Goal: Task Accomplishment & Management: Use online tool/utility

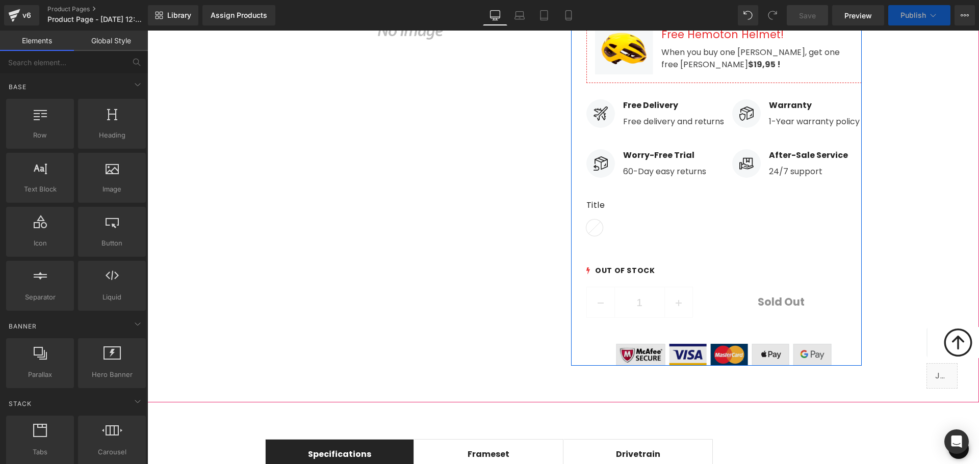
click at [710, 343] on img at bounding box center [724, 347] width 216 height 38
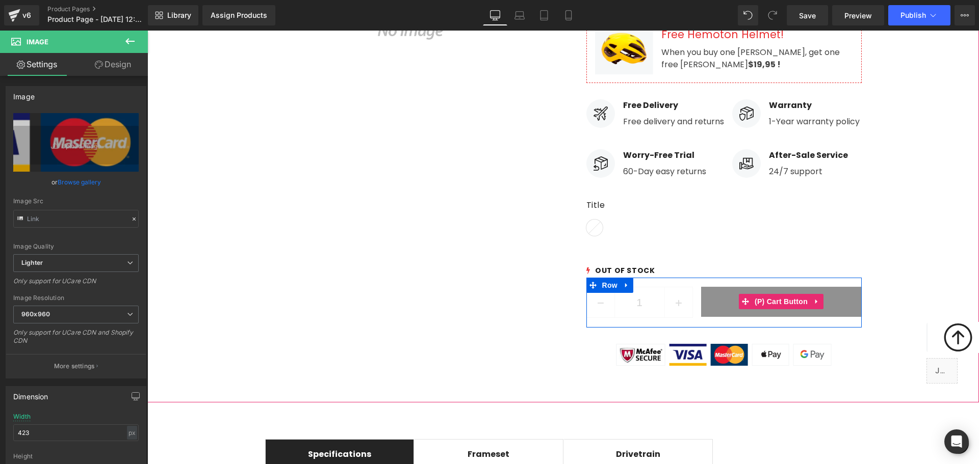
click at [732, 292] on button "Sold Out" at bounding box center [781, 302] width 161 height 31
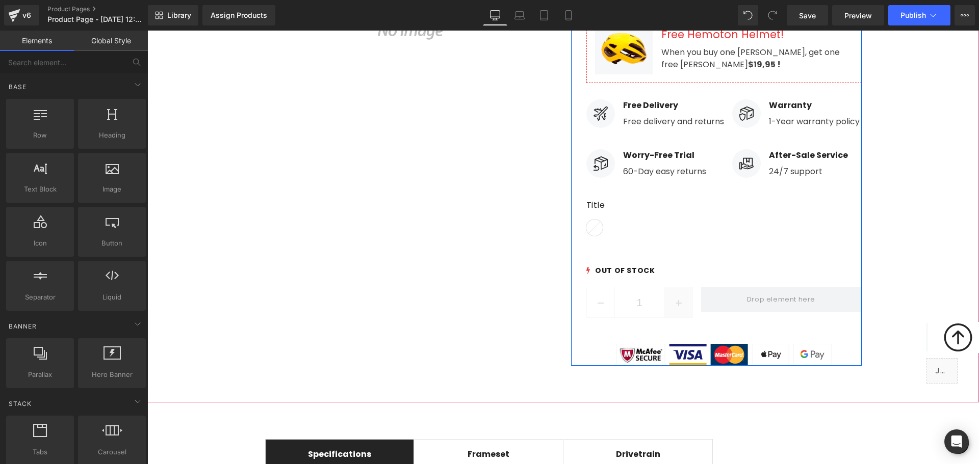
click at [675, 300] on icon at bounding box center [678, 303] width 6 height 6
type input "2"
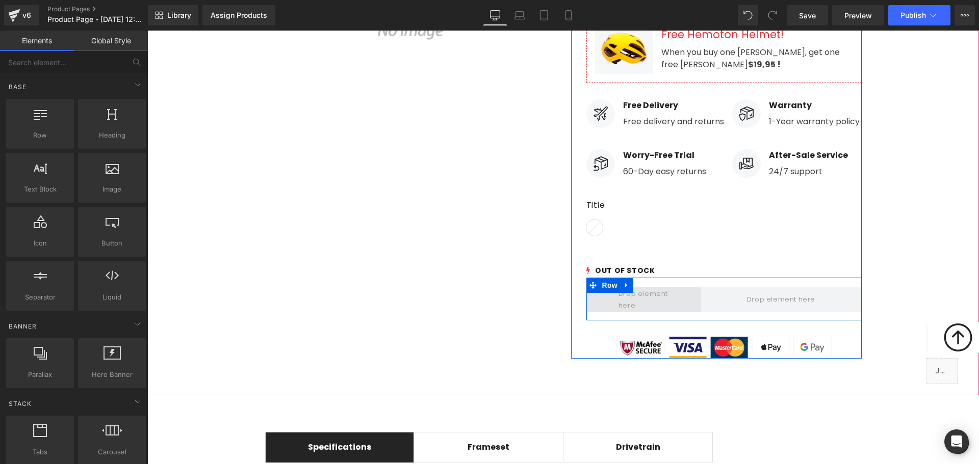
click at [664, 285] on span at bounding box center [644, 299] width 58 height 29
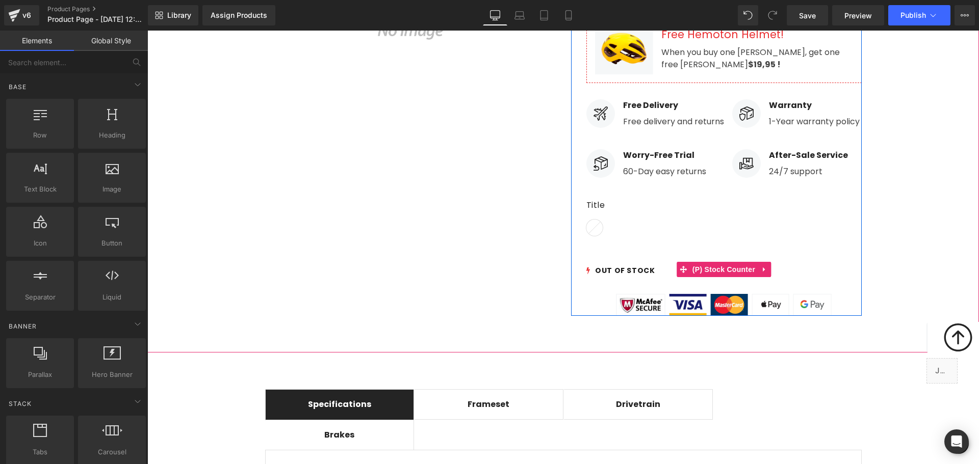
click at [635, 265] on div "OUT OF STOCK" at bounding box center [723, 271] width 275 height 13
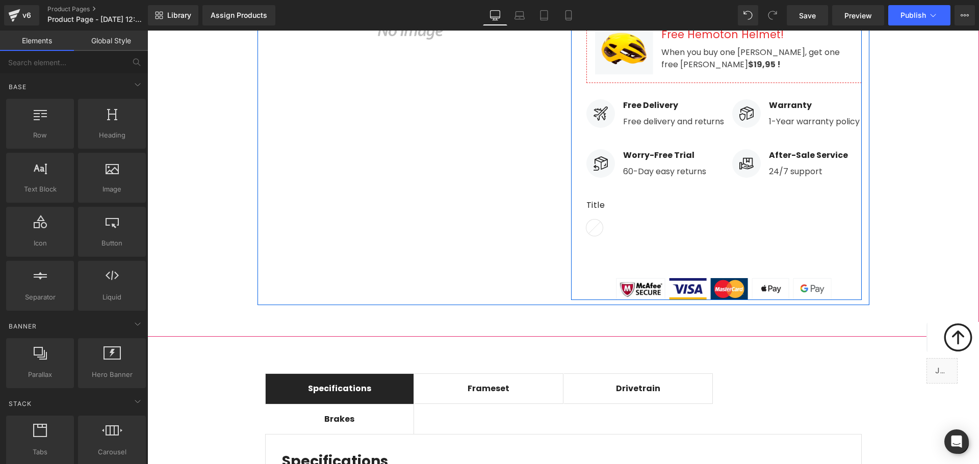
click at [595, 222] on line at bounding box center [594, 228] width 12 height 12
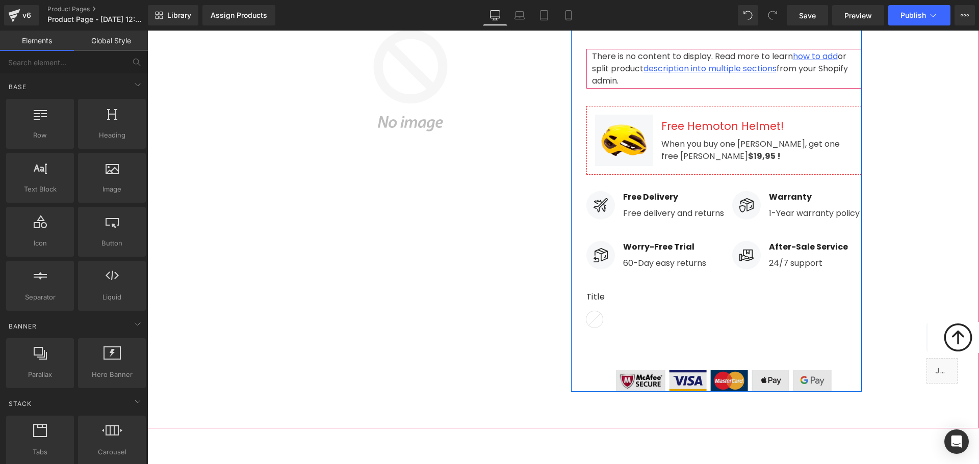
scroll to position [255, 0]
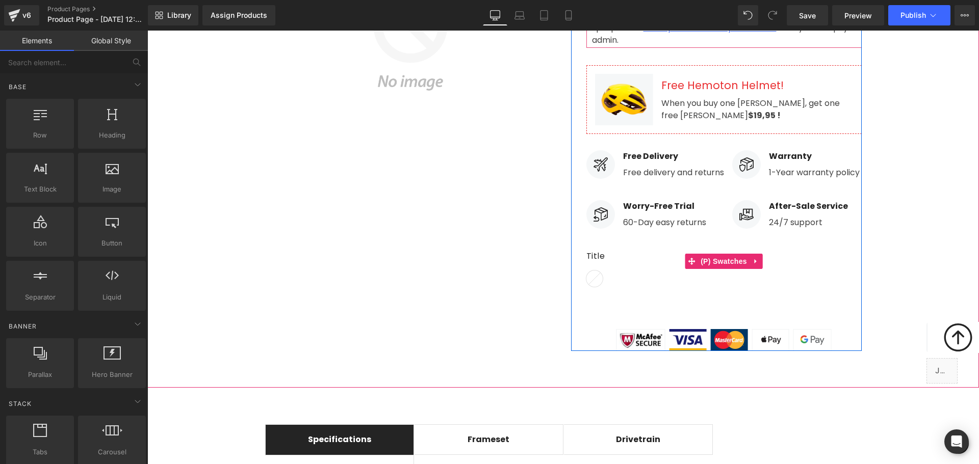
click at [589, 273] on icon at bounding box center [594, 279] width 12 height 12
click at [591, 250] on label "Title" at bounding box center [723, 260] width 275 height 20
click at [592, 250] on label "Title" at bounding box center [723, 260] width 275 height 20
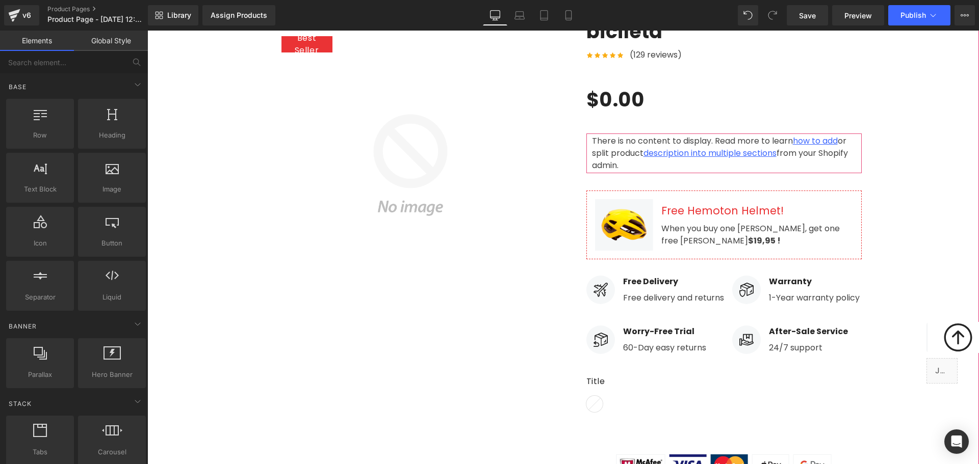
scroll to position [102, 0]
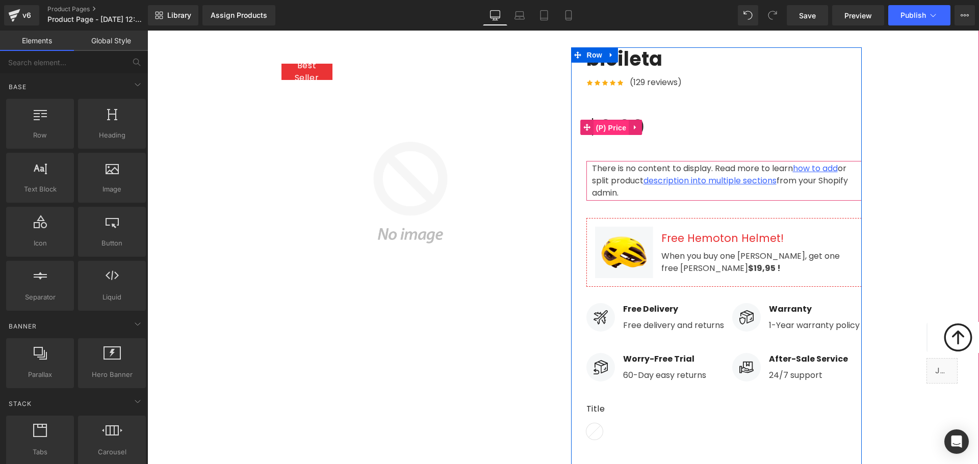
click at [603, 132] on span "(P) Price" at bounding box center [611, 127] width 36 height 15
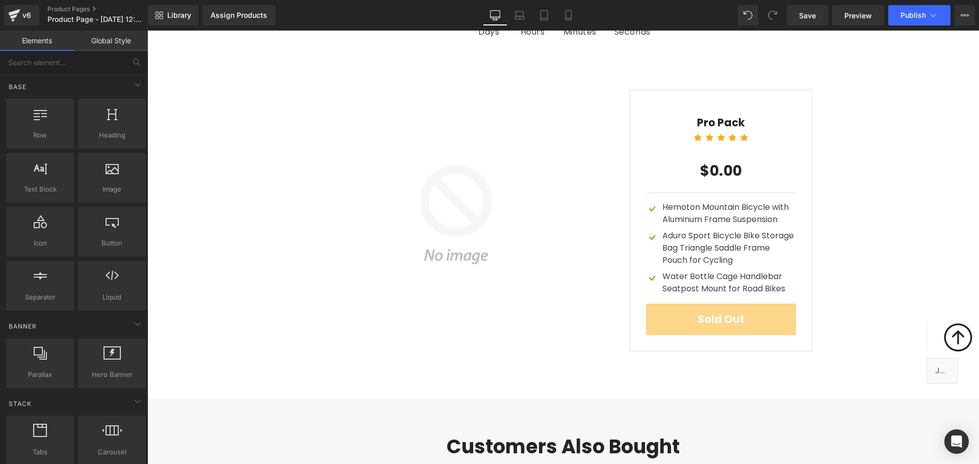
scroll to position [3007, 0]
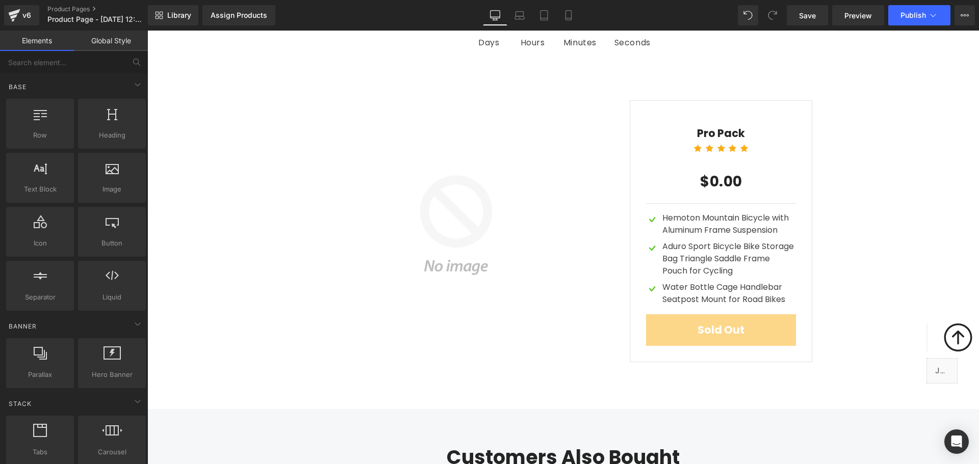
click at [706, 315] on div "Sold Out (P) Cart Button" at bounding box center [721, 331] width 150 height 32
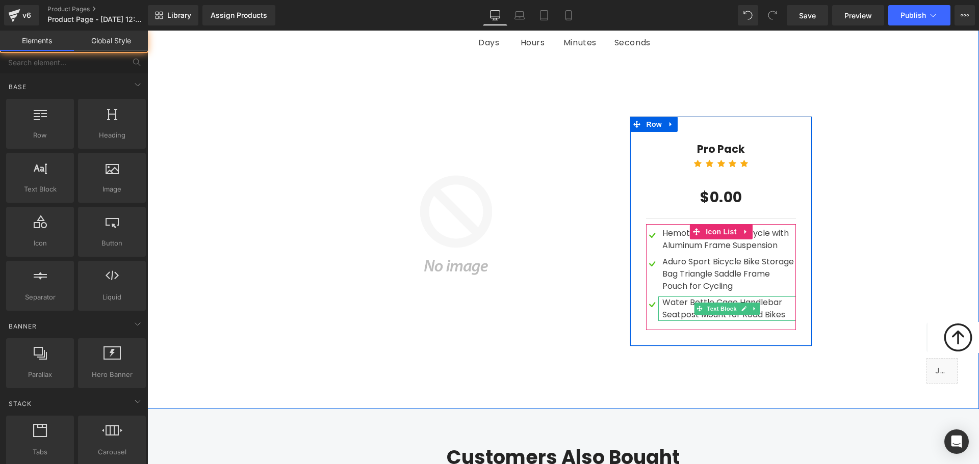
click at [691, 297] on div "Water Bottle Cage Handlebar Seatpost Mount for Road Bikes" at bounding box center [727, 309] width 138 height 24
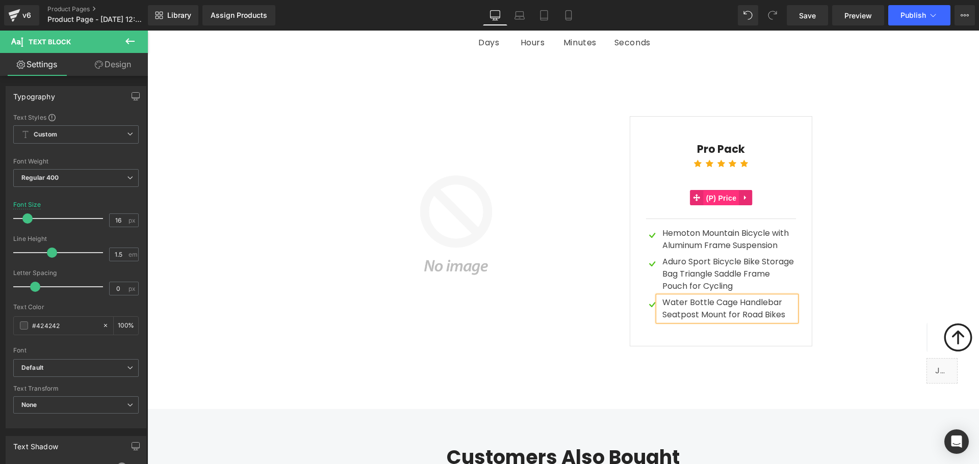
click at [721, 191] on span "(P) Price" at bounding box center [721, 198] width 36 height 15
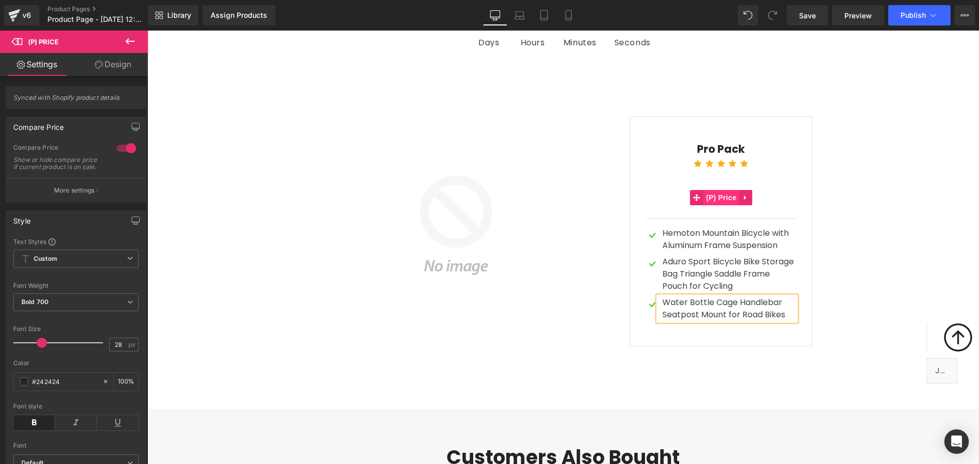
click at [710, 190] on span "(P) Price" at bounding box center [721, 197] width 36 height 15
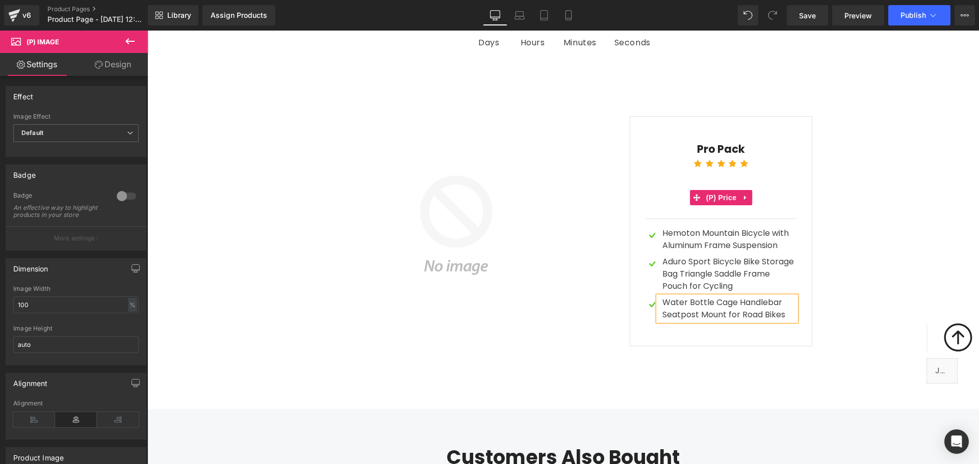
click at [686, 185] on div "$0.00 $0" at bounding box center [721, 197] width 150 height 25
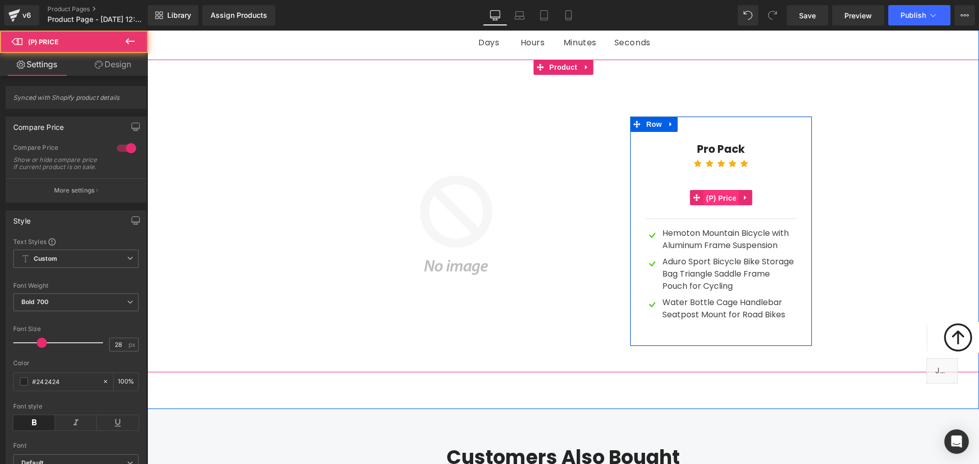
click at [732, 191] on span "(P) Price" at bounding box center [721, 198] width 36 height 15
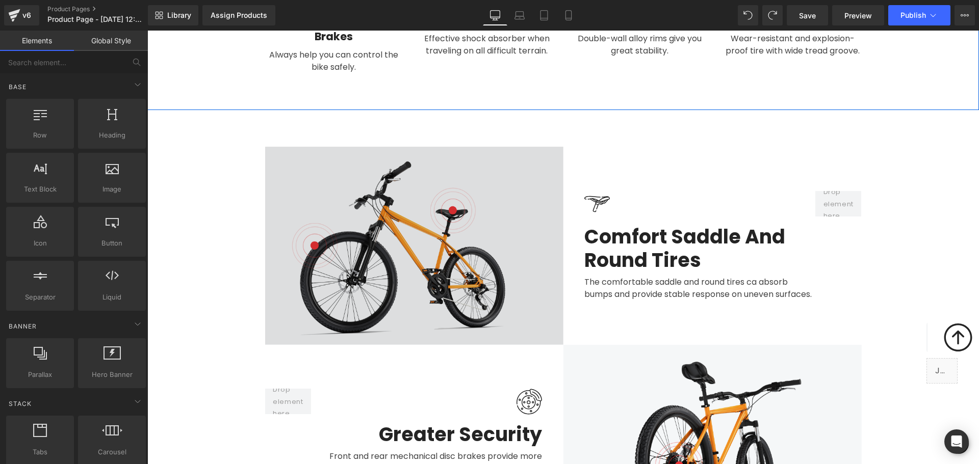
scroll to position [1580, 0]
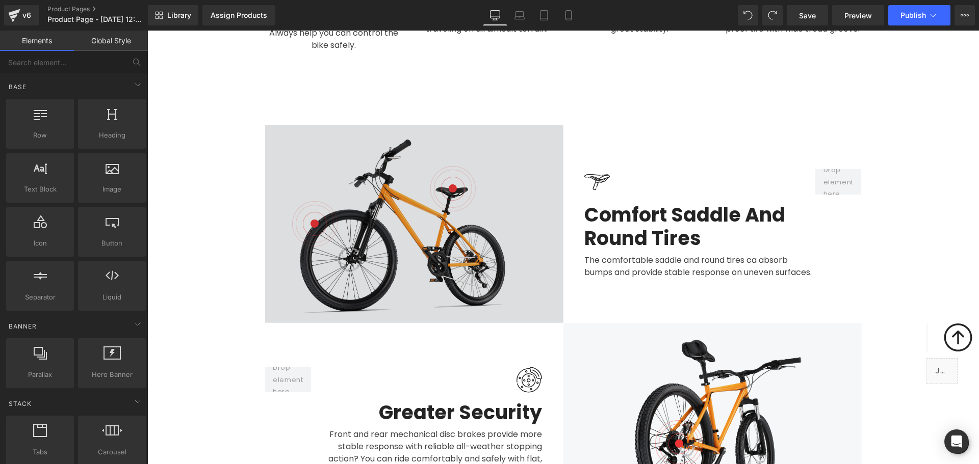
click at [462, 196] on img at bounding box center [414, 224] width 298 height 198
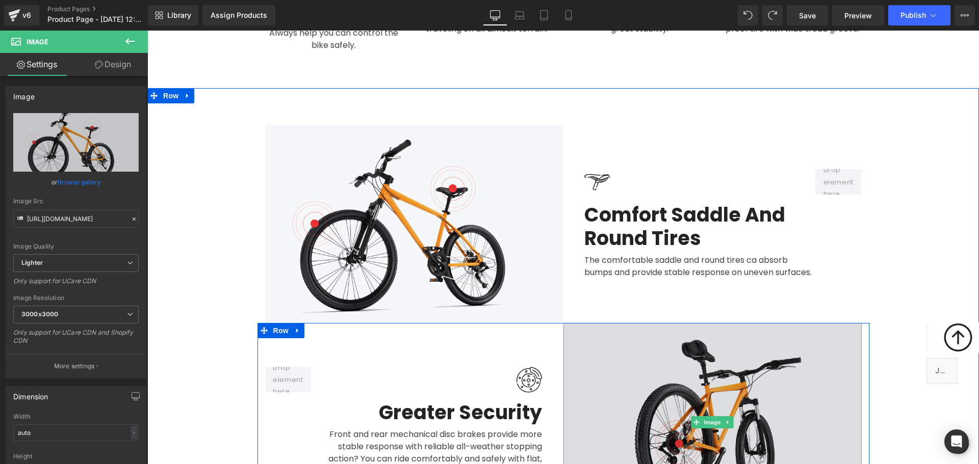
click at [724, 356] on img at bounding box center [712, 422] width 298 height 198
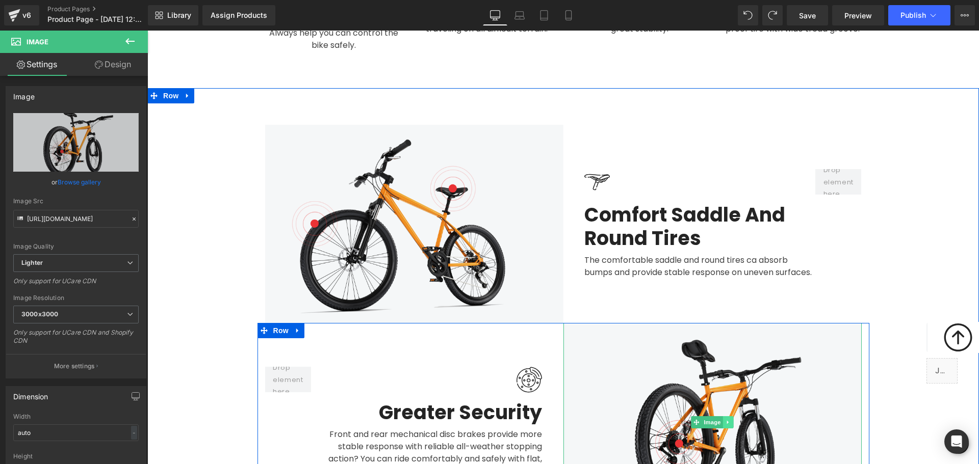
click at [723, 416] on link at bounding box center [728, 422] width 11 height 12
click at [722, 416] on link at bounding box center [722, 422] width 11 height 12
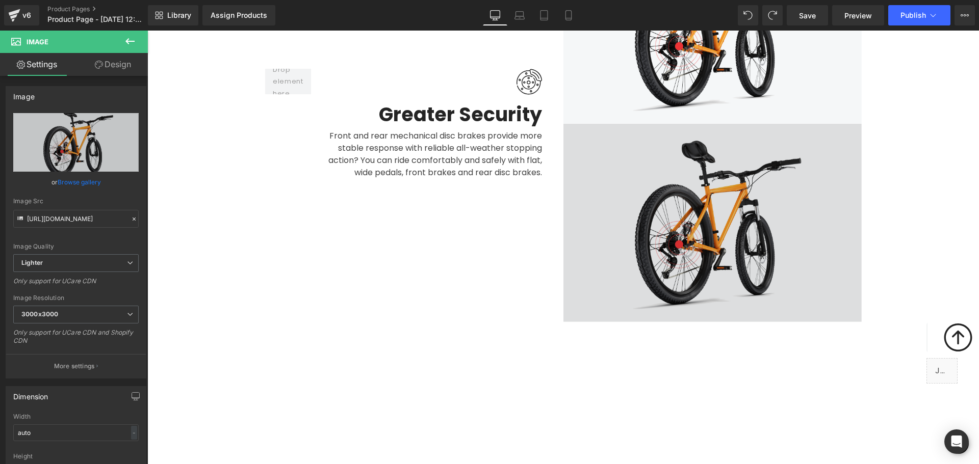
scroll to position [1978, 0]
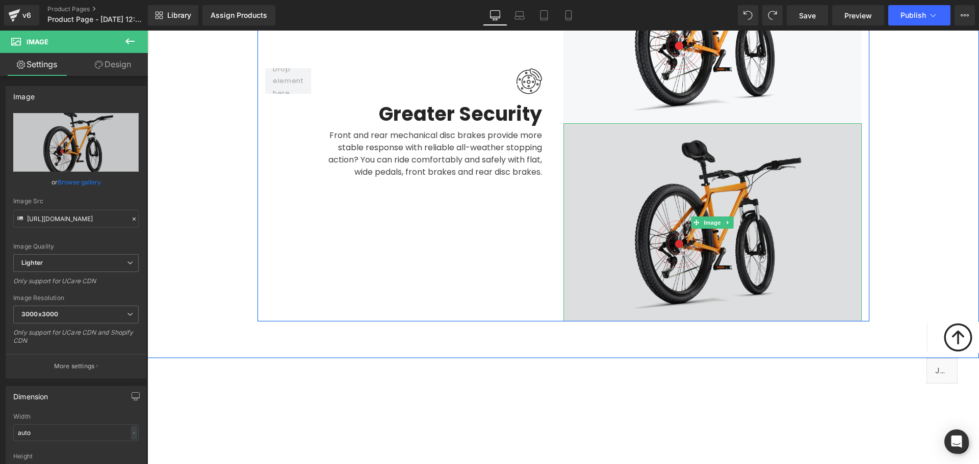
click at [665, 132] on img at bounding box center [712, 222] width 298 height 198
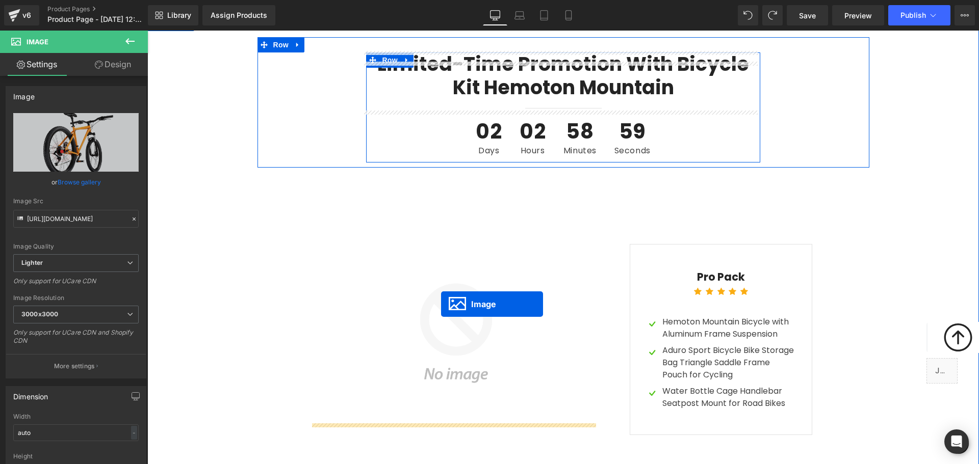
drag, startPoint x: 692, startPoint y: 171, endPoint x: 441, endPoint y: 304, distance: 284.3
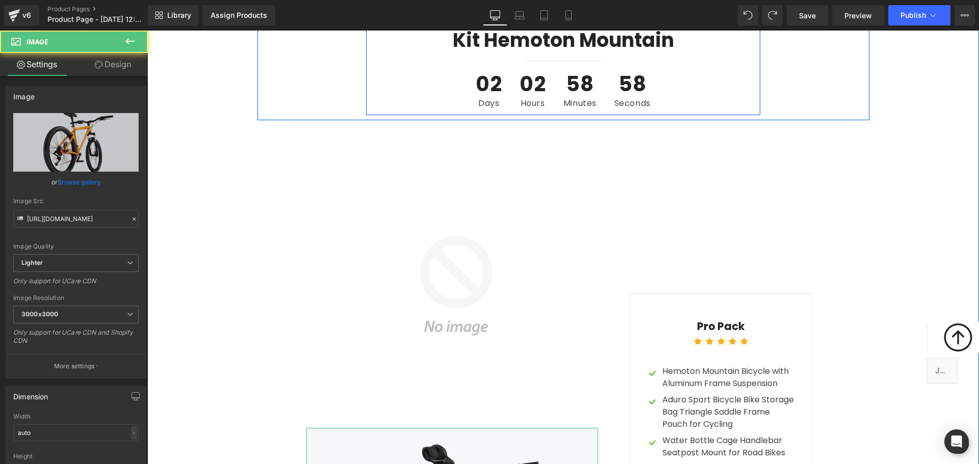
scroll to position [2950, 0]
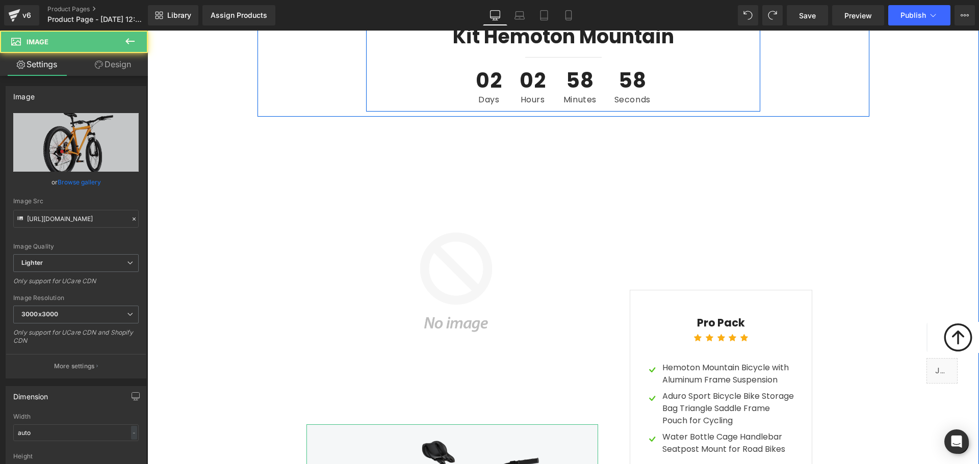
click at [475, 266] on img at bounding box center [456, 282] width 284 height 284
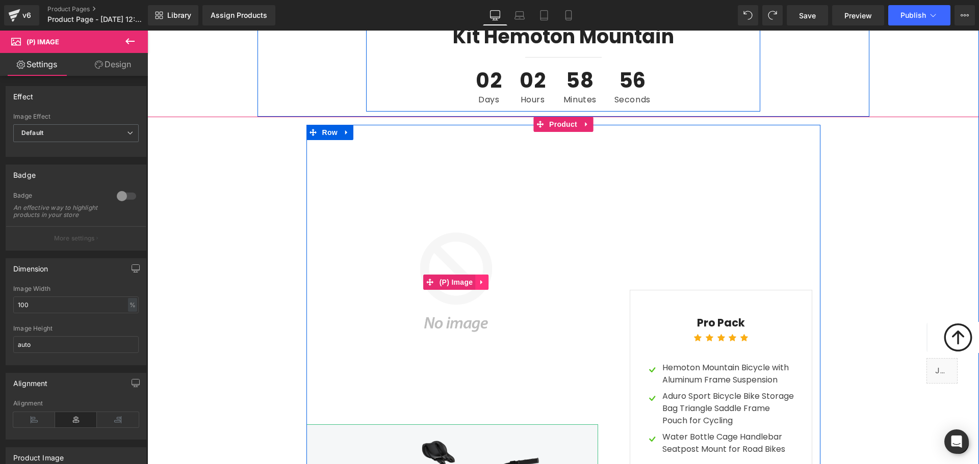
click at [481, 279] on icon at bounding box center [481, 283] width 7 height 8
click at [485, 279] on icon at bounding box center [488, 282] width 7 height 7
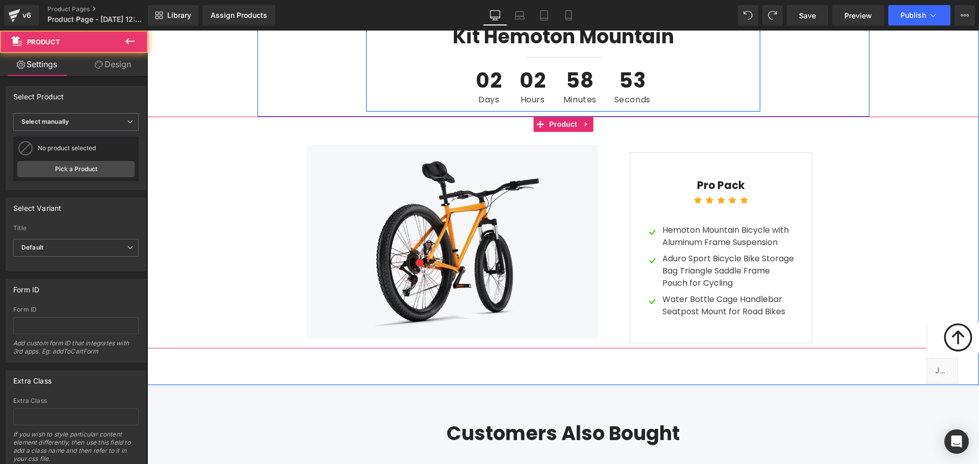
click at [906, 223] on div "Image $0 $0.00 SALE 100% (P) Price Pro Pack Text Block Icon Icon Icon Icon Icon" at bounding box center [562, 237] width 831 height 224
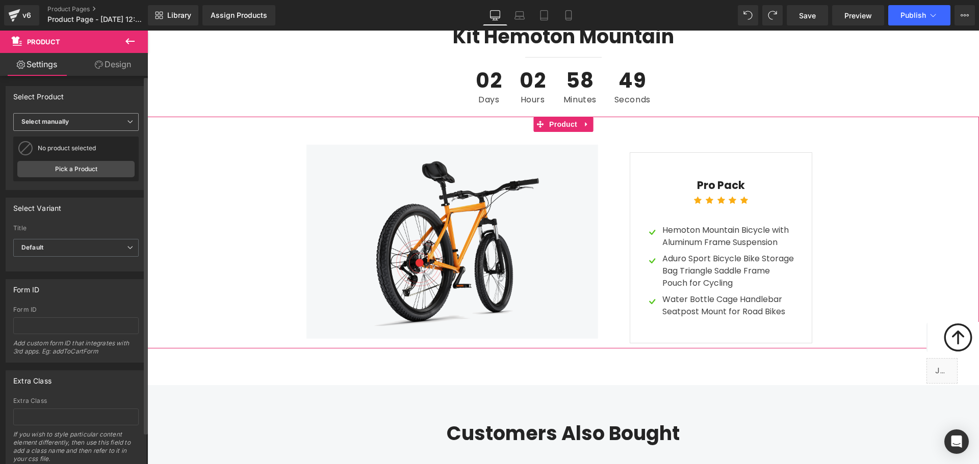
click at [105, 120] on span "Select manually" at bounding box center [75, 122] width 125 height 18
click at [117, 195] on div "Select Variant auto Title Default Default Title Default Default Default Title" at bounding box center [74, 231] width 148 height 82
click at [106, 174] on link "Pick a Product" at bounding box center [75, 169] width 117 height 16
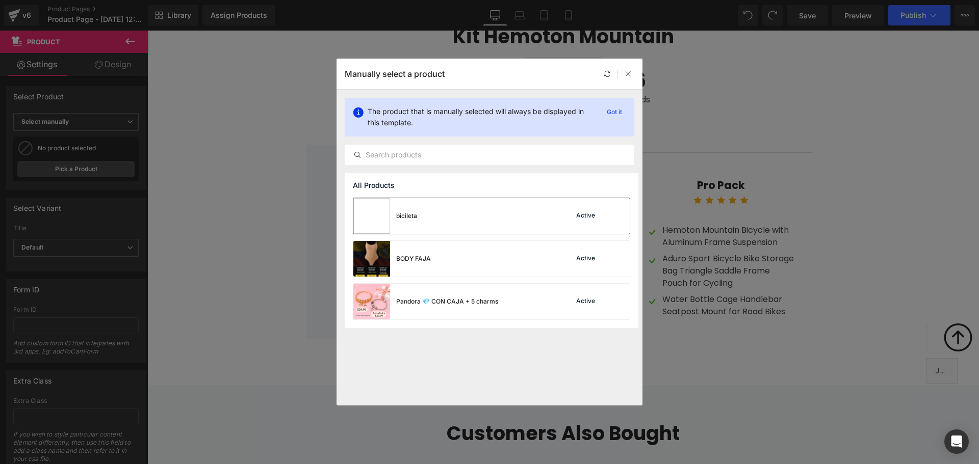
click at [487, 220] on div "bicileta Active" at bounding box center [491, 216] width 276 height 36
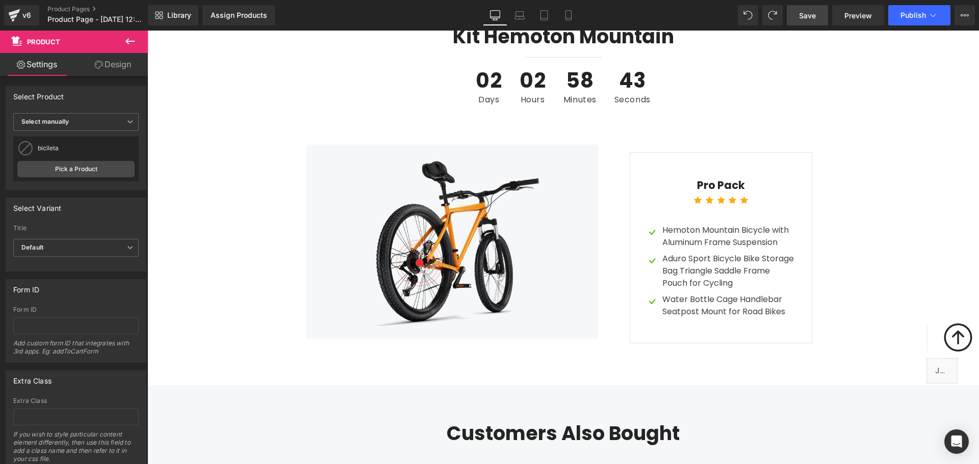
click at [802, 18] on span "Save" at bounding box center [807, 15] width 17 height 11
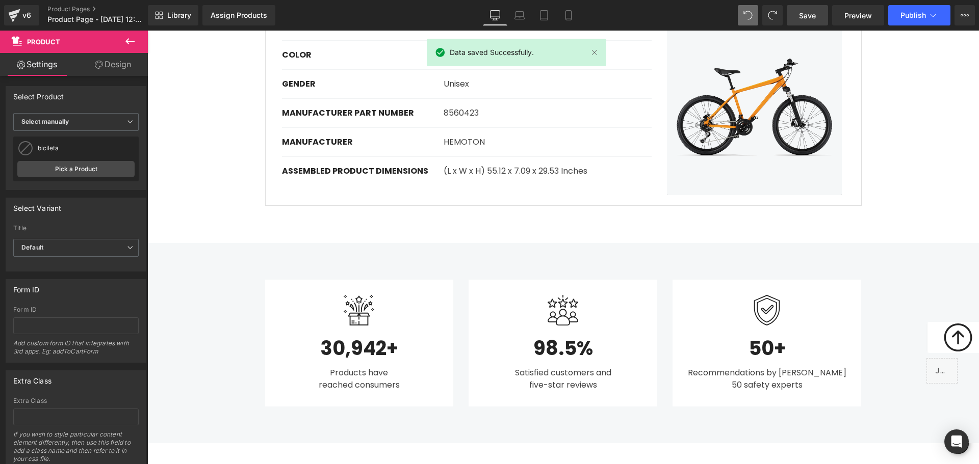
scroll to position [708, 0]
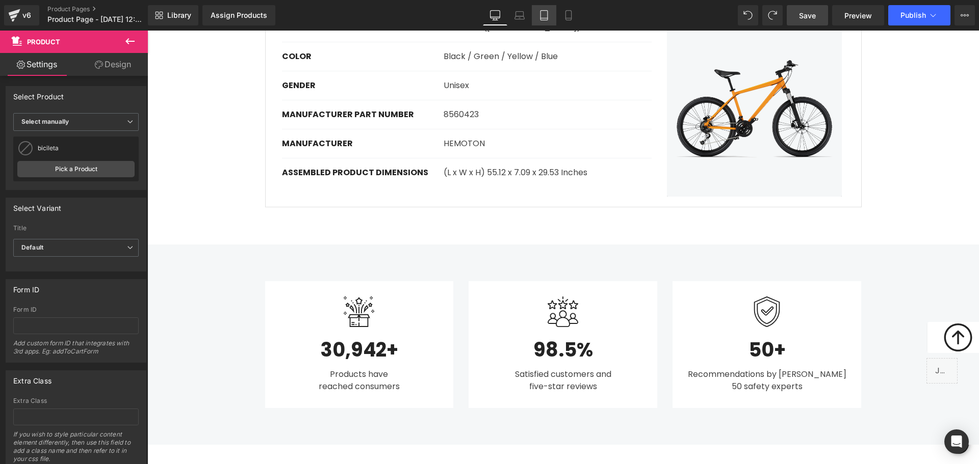
click at [540, 15] on icon at bounding box center [544, 15] width 10 height 10
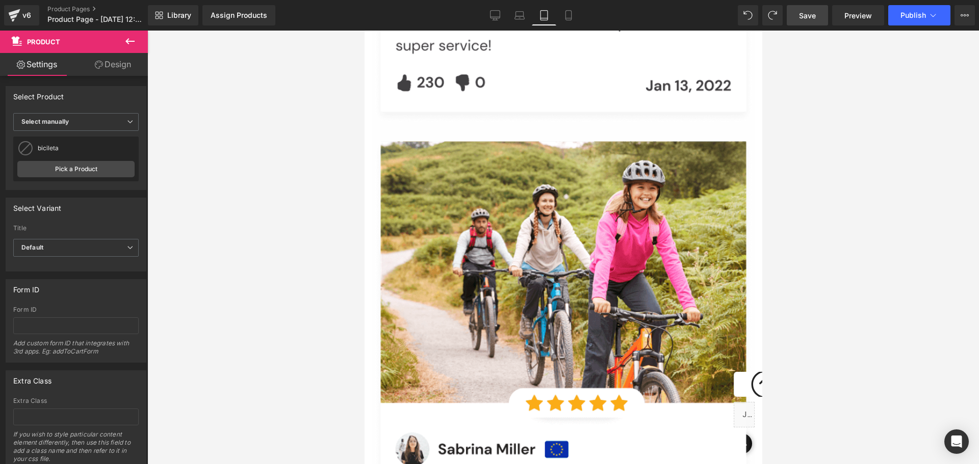
scroll to position [4613, 0]
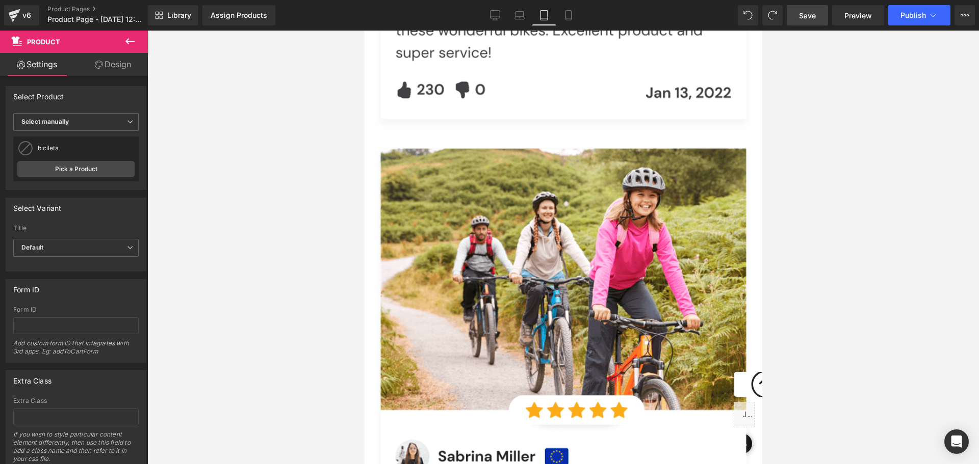
click at [280, 4] on div "Library Assign Products Product Preview No product match your search. Please tr…" at bounding box center [563, 15] width 831 height 31
click at [260, 12] on div "Assign Products" at bounding box center [239, 15] width 57 height 8
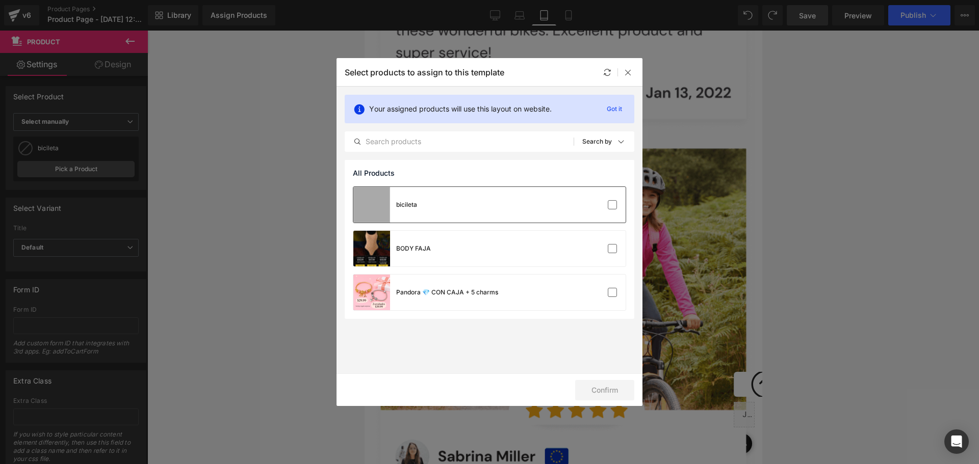
click at [541, 207] on div "bicileta" at bounding box center [489, 205] width 272 height 36
click at [619, 384] on button "Confirm" at bounding box center [604, 390] width 59 height 20
click at [633, 67] on div at bounding box center [628, 72] width 12 height 12
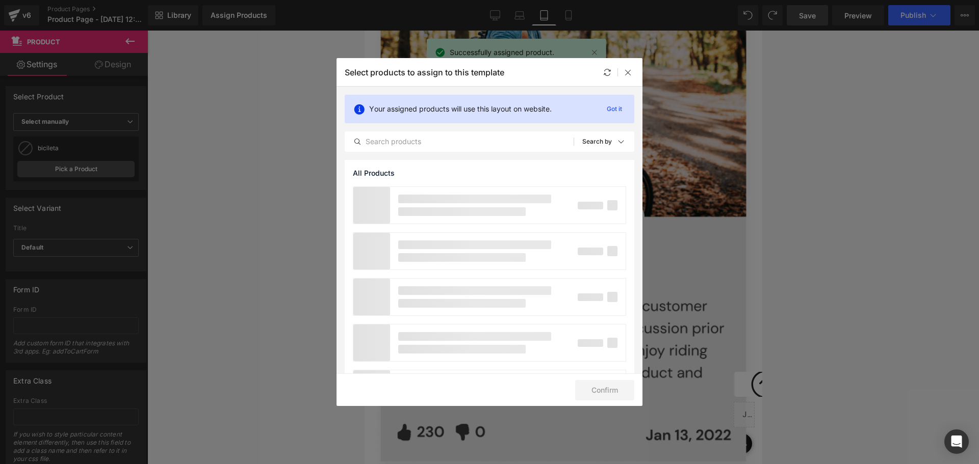
scroll to position [4256, 0]
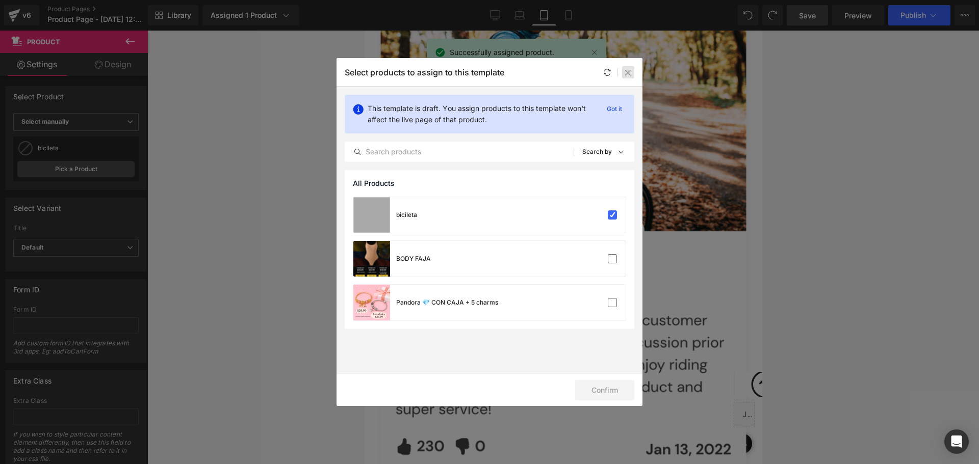
click at [631, 74] on icon at bounding box center [628, 72] width 8 height 8
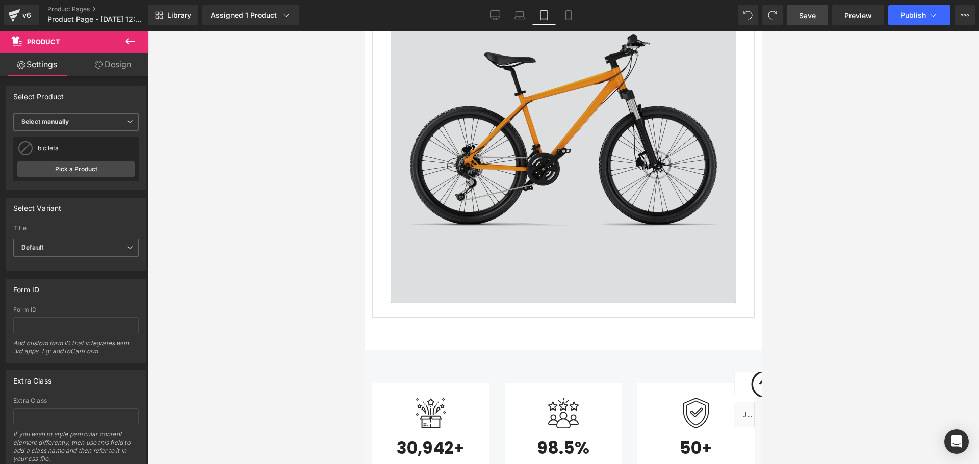
scroll to position [1376, 0]
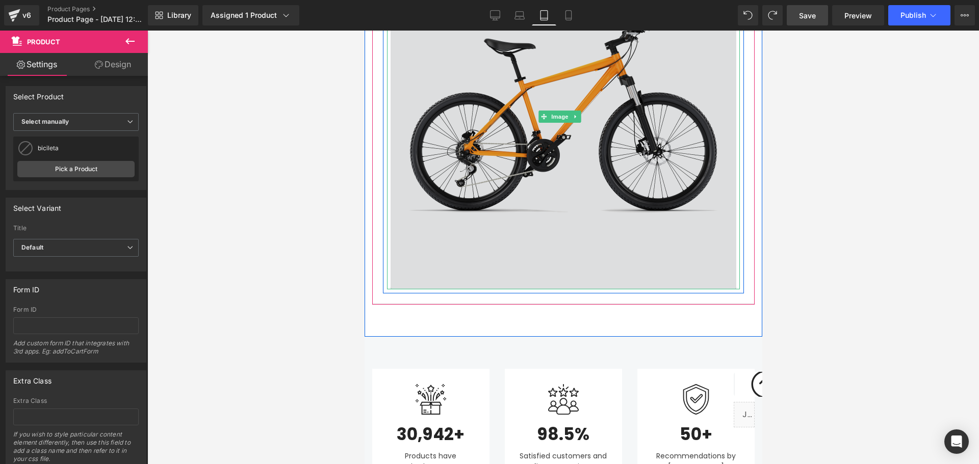
click at [574, 200] on img at bounding box center [563, 117] width 346 height 346
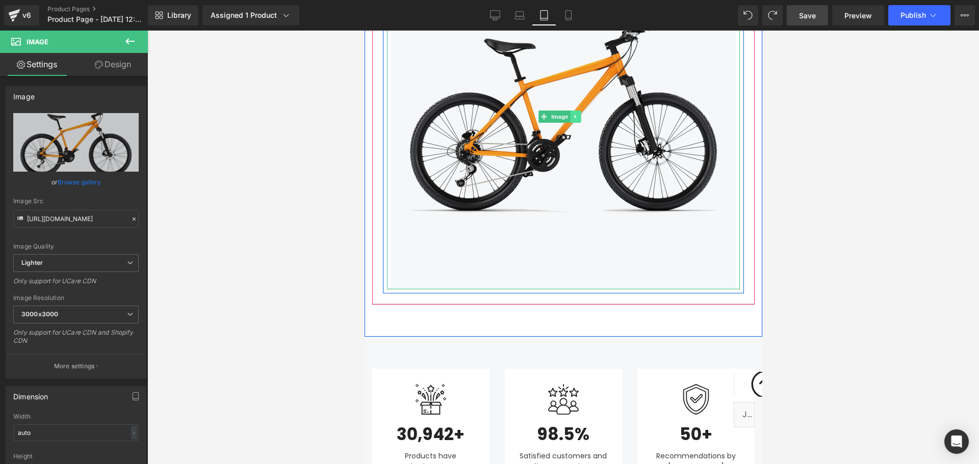
click at [572, 114] on icon at bounding box center [575, 117] width 6 height 6
click at [572, 114] on icon at bounding box center [570, 117] width 6 height 6
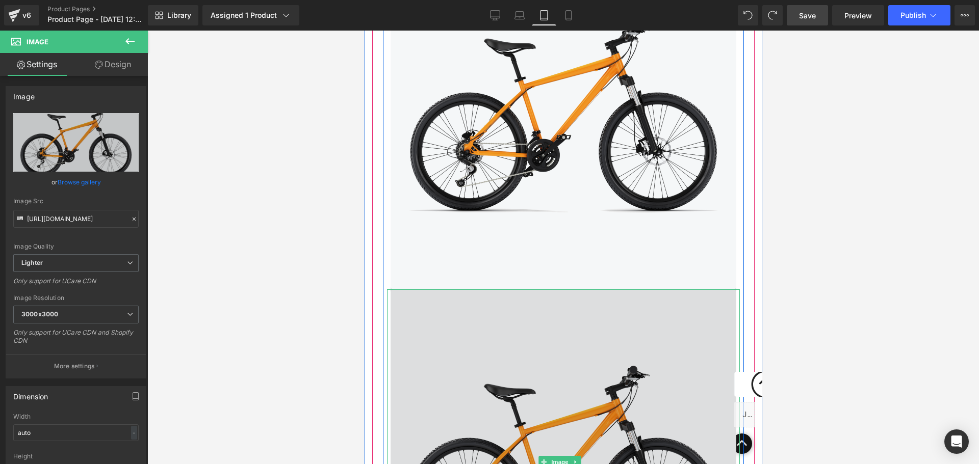
click at [412, 312] on img at bounding box center [563, 463] width 346 height 346
click at [397, 299] on img at bounding box center [563, 463] width 346 height 346
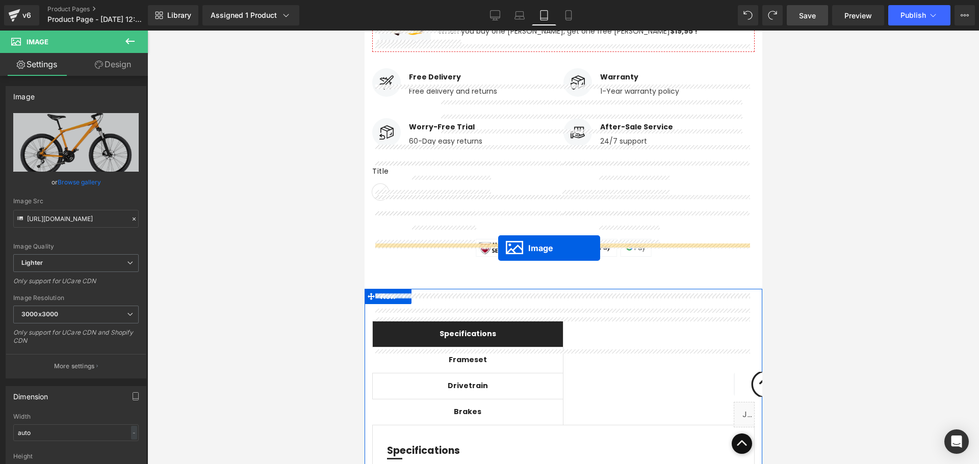
scroll to position [633, 0]
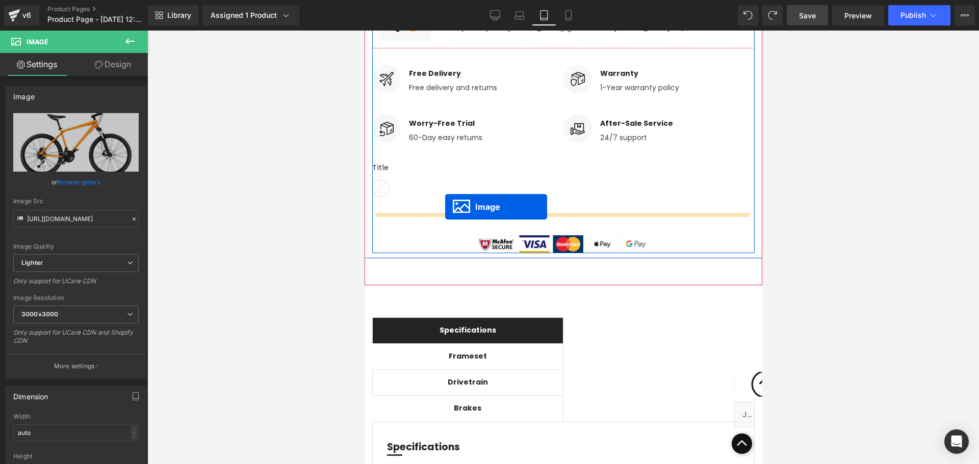
drag, startPoint x: 541, startPoint y: 403, endPoint x: 437, endPoint y: 193, distance: 234.8
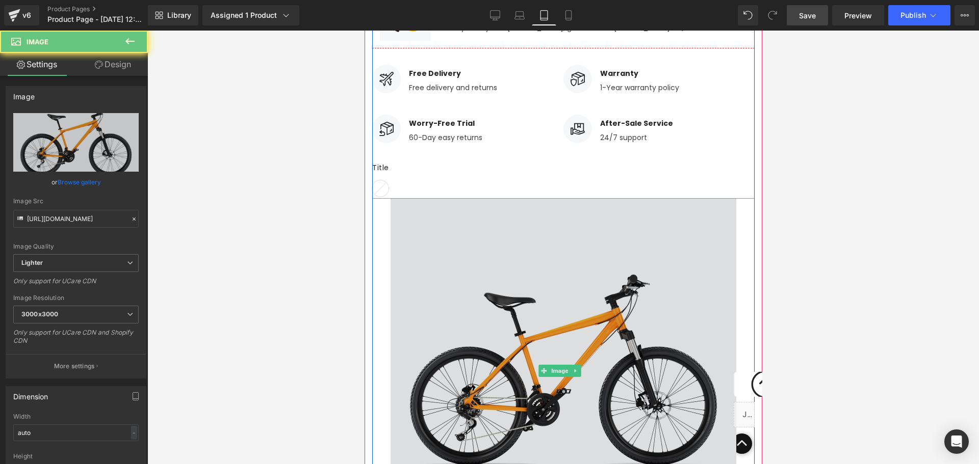
click at [500, 261] on img at bounding box center [563, 371] width 346 height 346
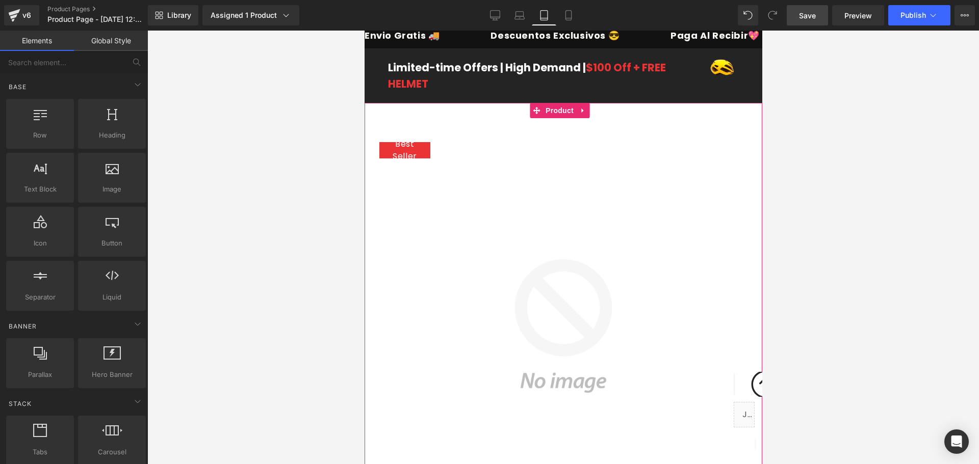
scroll to position [0, 0]
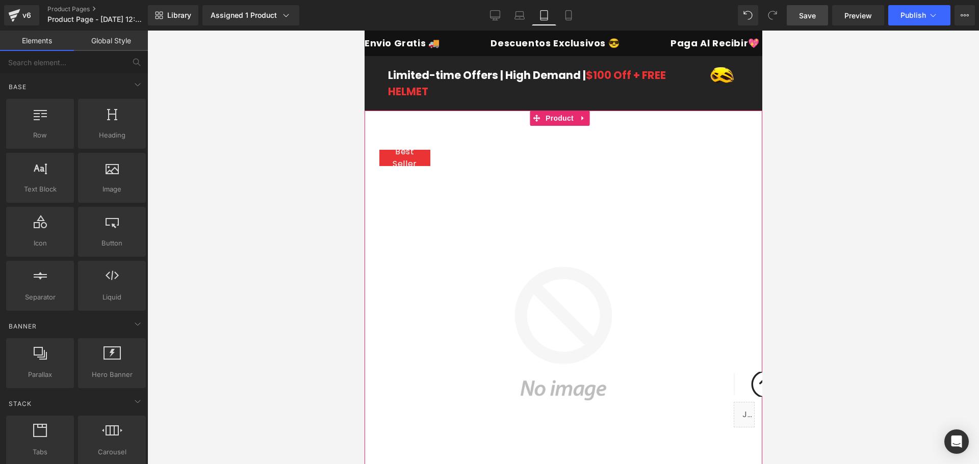
click at [491, 263] on img at bounding box center [563, 334] width 382 height 382
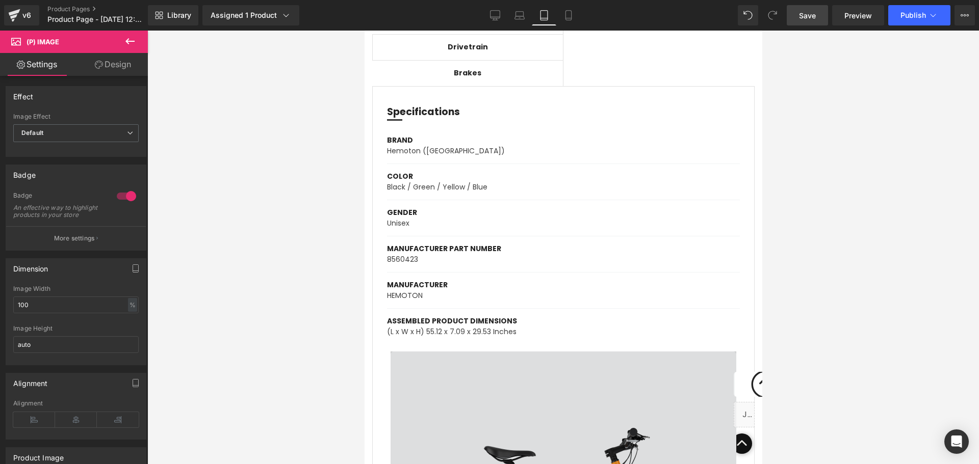
scroll to position [1274, 0]
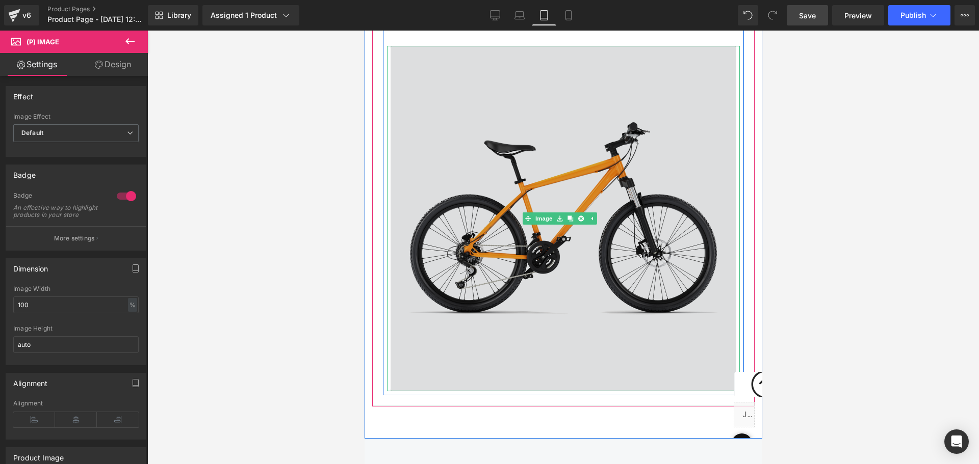
click at [585, 197] on img at bounding box center [563, 219] width 346 height 346
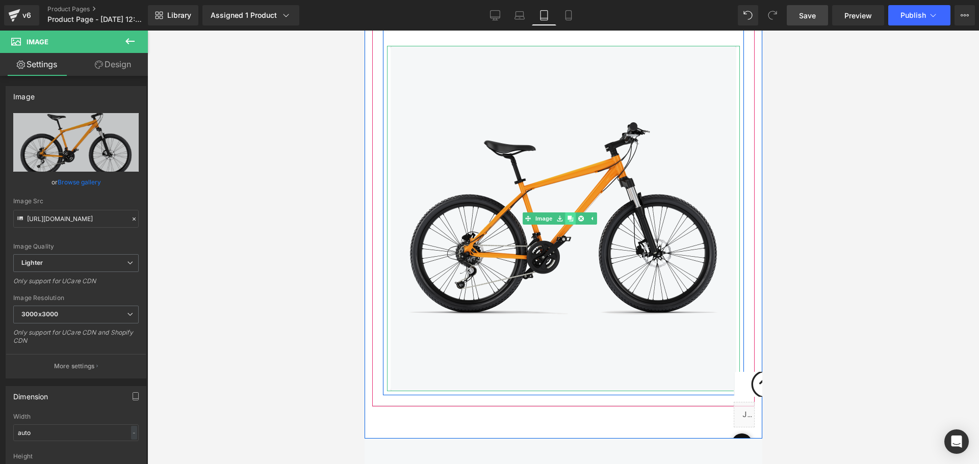
click at [567, 215] on link at bounding box center [569, 219] width 11 height 12
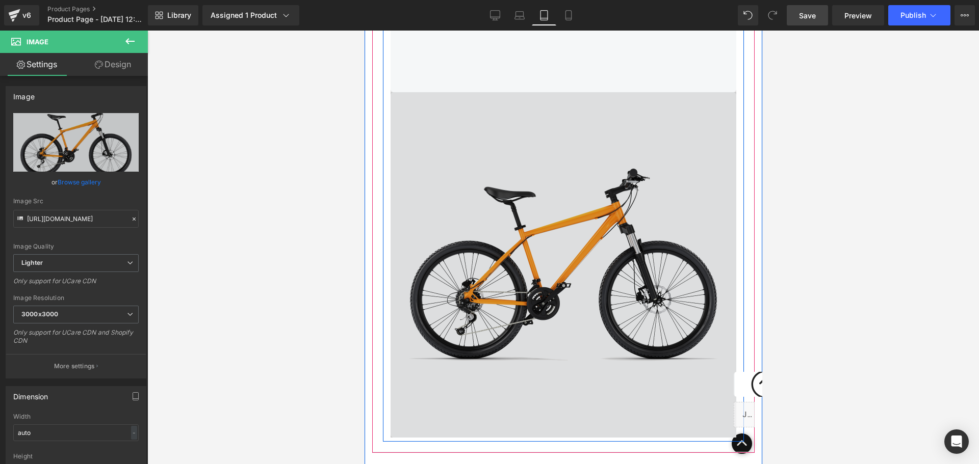
scroll to position [1586, 0]
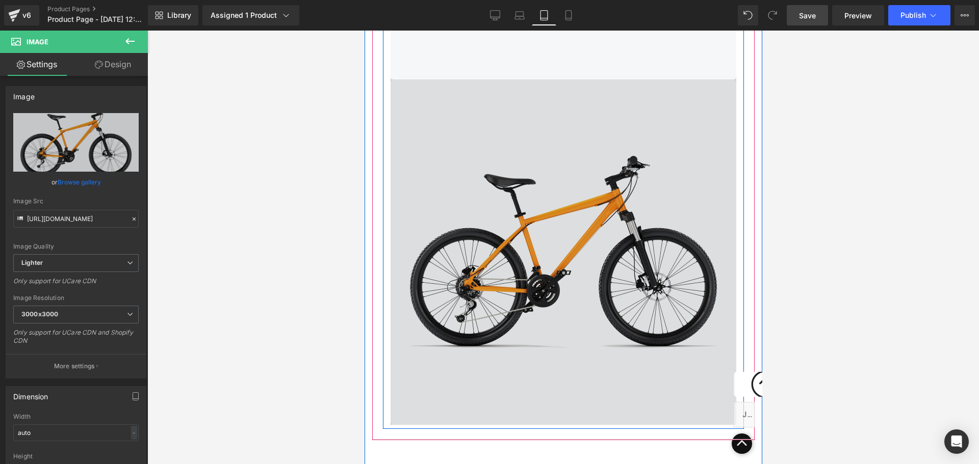
click at [489, 181] on img at bounding box center [563, 253] width 346 height 346
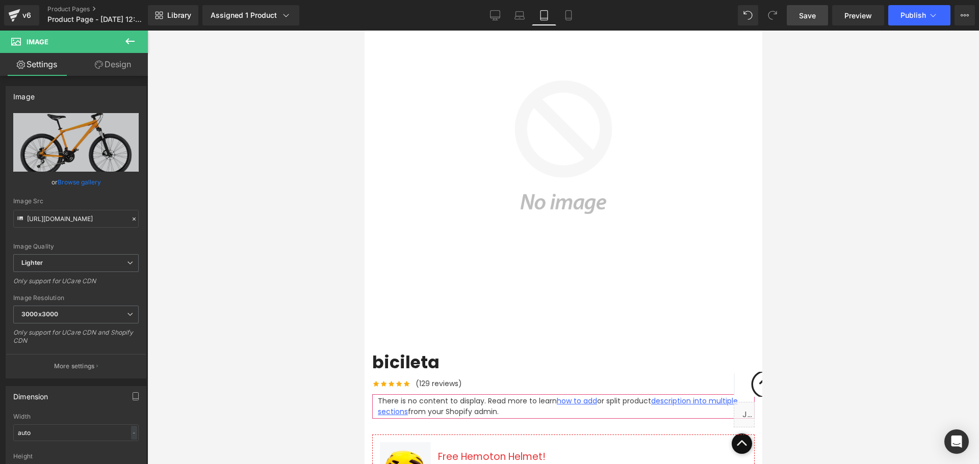
scroll to position [57, 0]
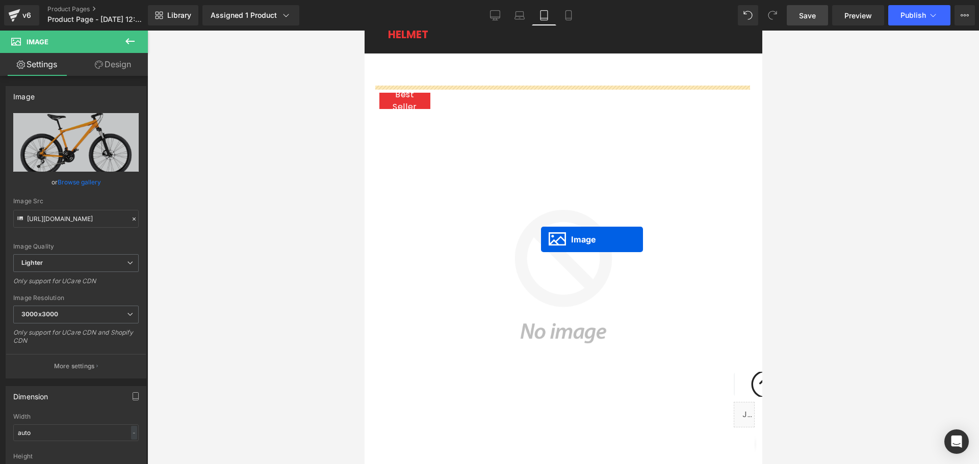
drag, startPoint x: 543, startPoint y: 245, endPoint x: 526, endPoint y: 251, distance: 18.4
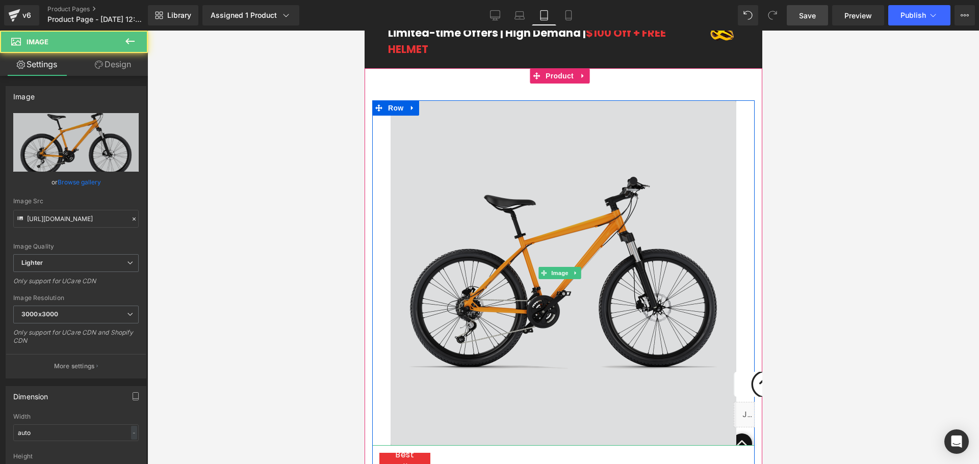
scroll to position [0, 0]
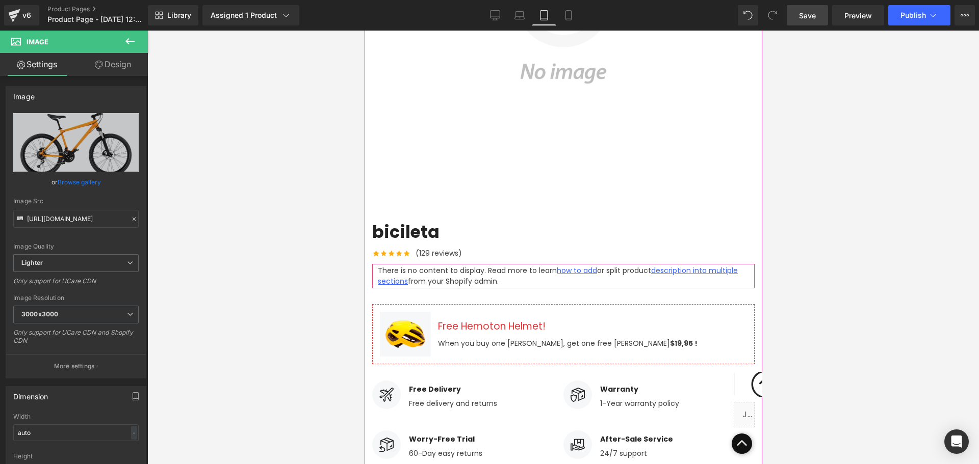
click at [484, 149] on img at bounding box center [563, 17] width 382 height 382
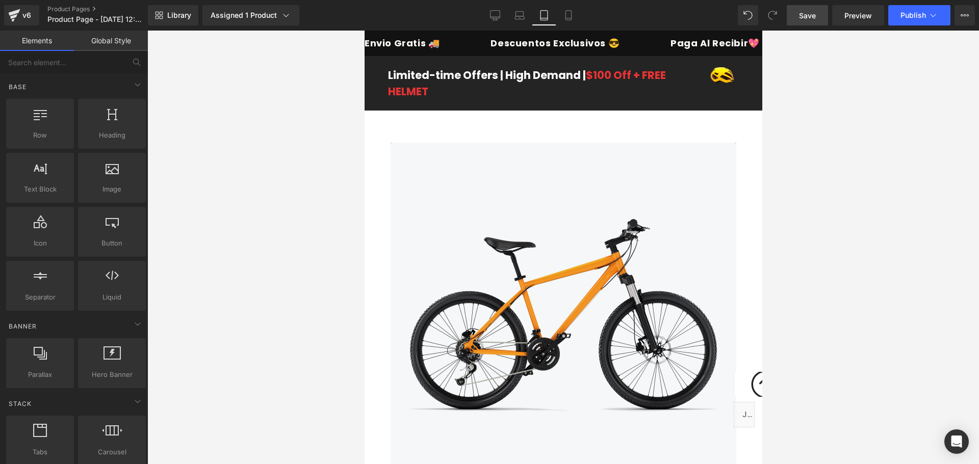
click at [787, 200] on div at bounding box center [562, 248] width 831 height 434
click at [811, 23] on link "Save" at bounding box center [807, 15] width 41 height 20
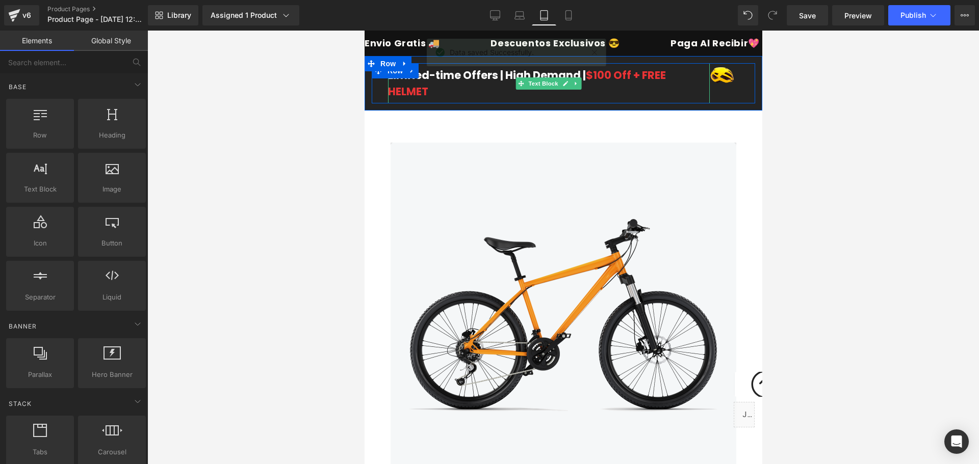
click at [455, 91] on div "Limited-time Offers | High Demand | $100 Off + FREE HELMET" at bounding box center [548, 83] width 322 height 40
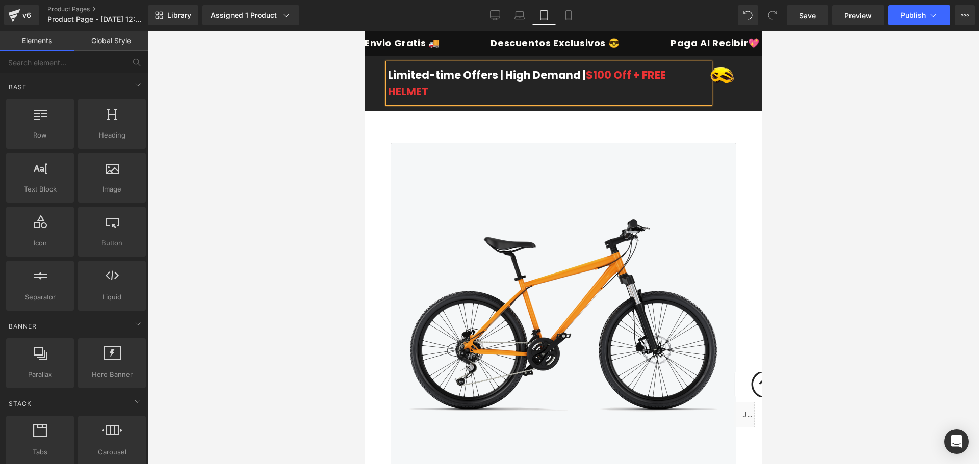
click at [210, 173] on div at bounding box center [562, 248] width 831 height 434
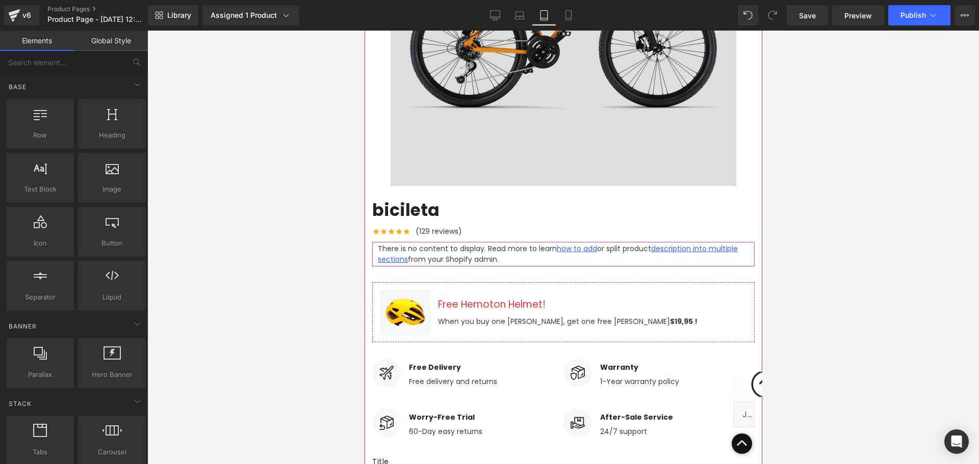
scroll to position [255, 0]
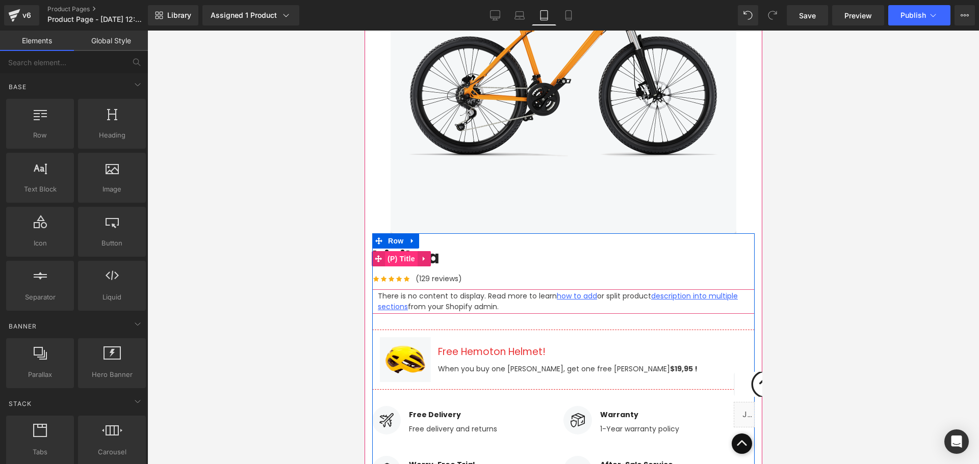
click at [398, 259] on span "(P) Title" at bounding box center [400, 258] width 33 height 15
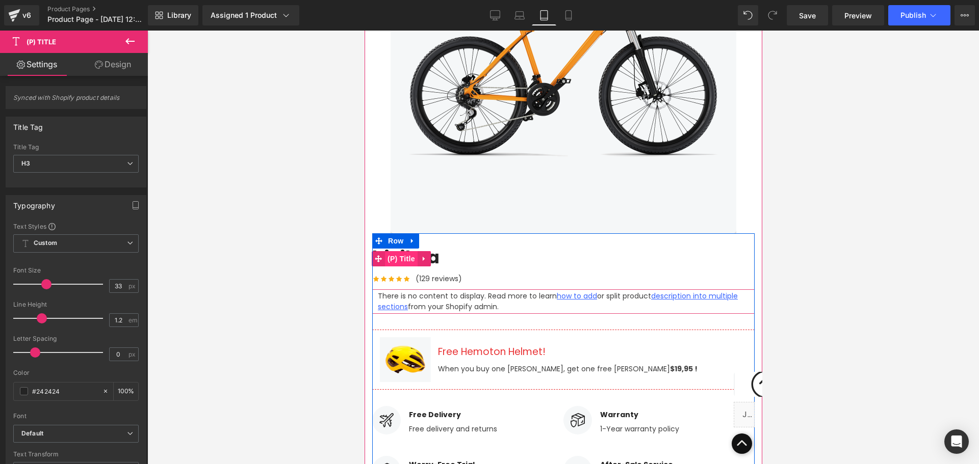
click at [409, 263] on span "(P) Title" at bounding box center [400, 258] width 33 height 15
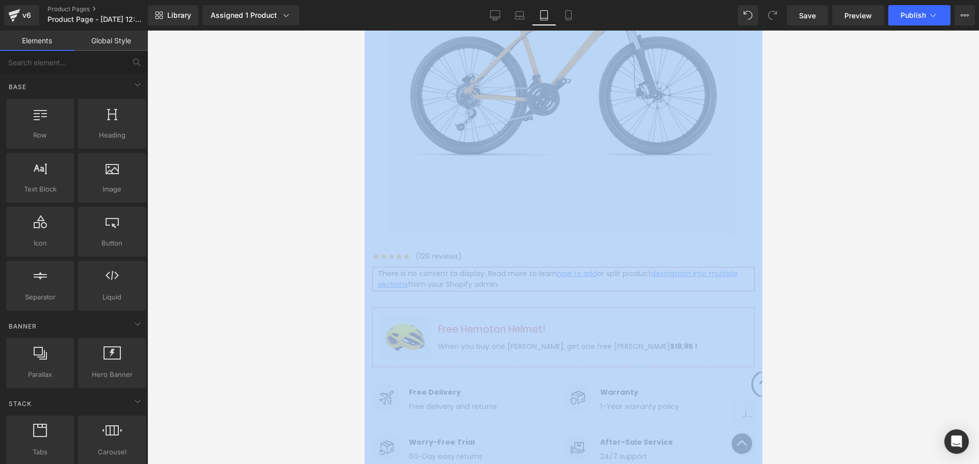
click at [0, 275] on html "(P) Title You are previewing how the will restyle your page. You can not edit E…" at bounding box center [489, 232] width 979 height 464
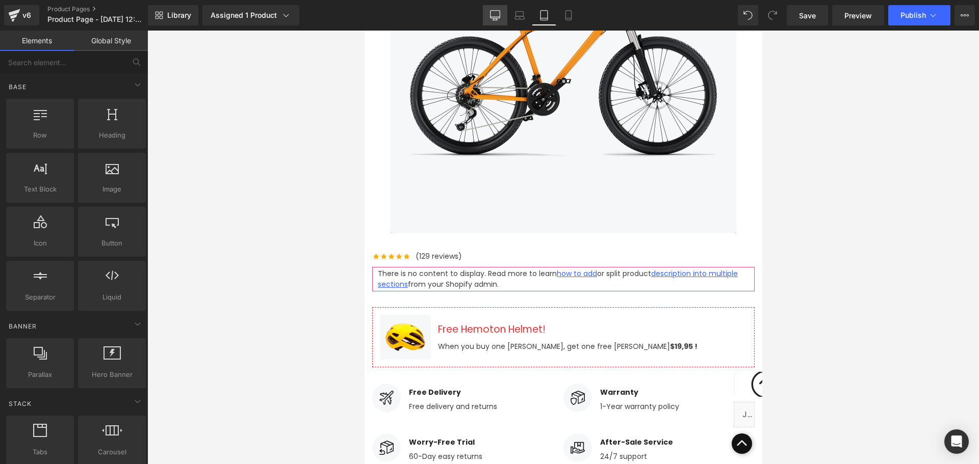
click at [503, 10] on link "Desktop" at bounding box center [495, 15] width 24 height 20
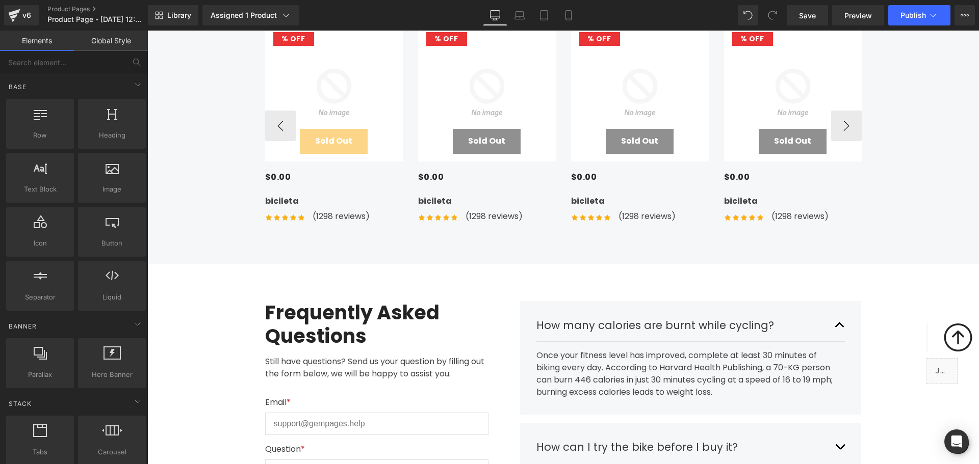
scroll to position [3305, 0]
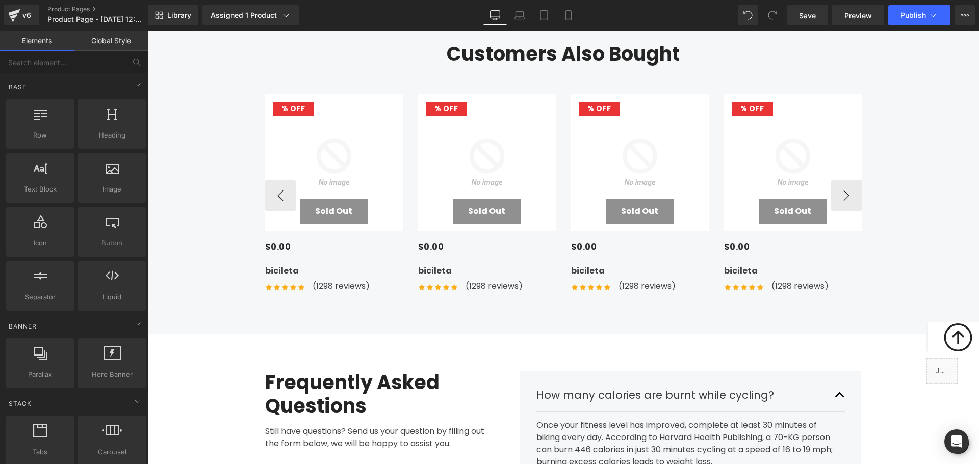
click at [306, 102] on img at bounding box center [334, 163] width 138 height 138
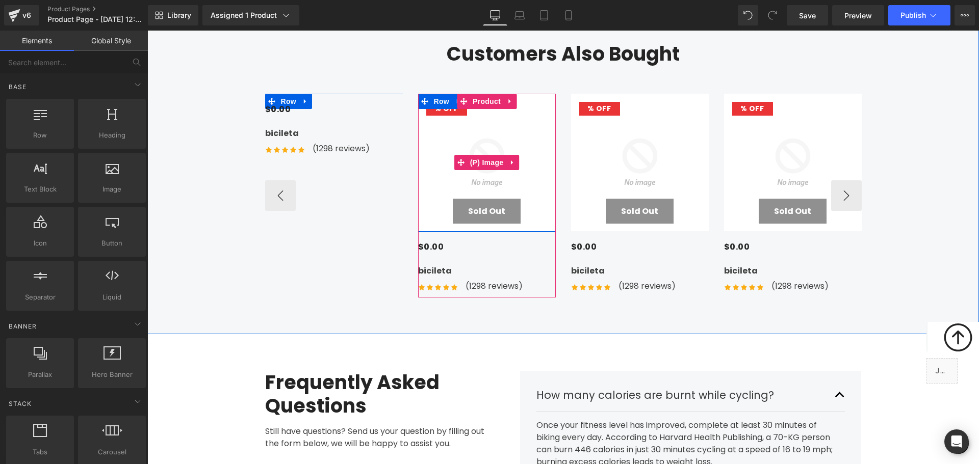
click at [472, 94] on img at bounding box center [487, 163] width 138 height 138
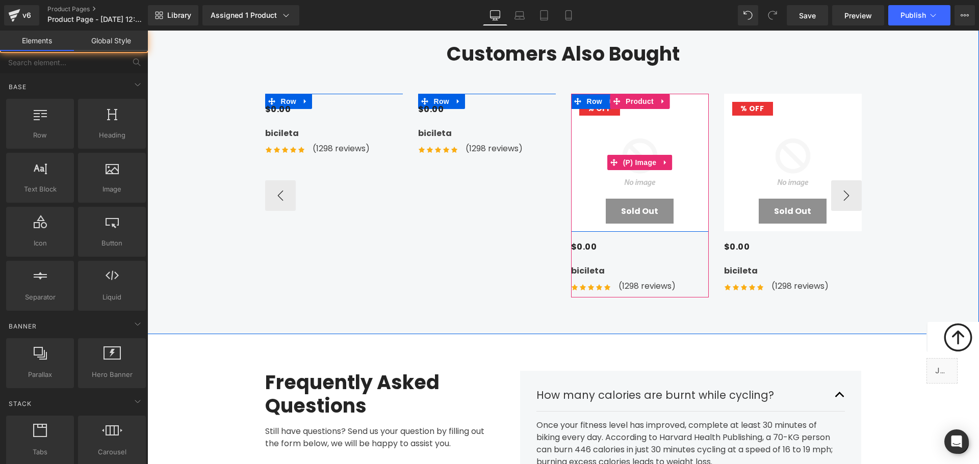
click at [636, 97] on img at bounding box center [640, 163] width 138 height 138
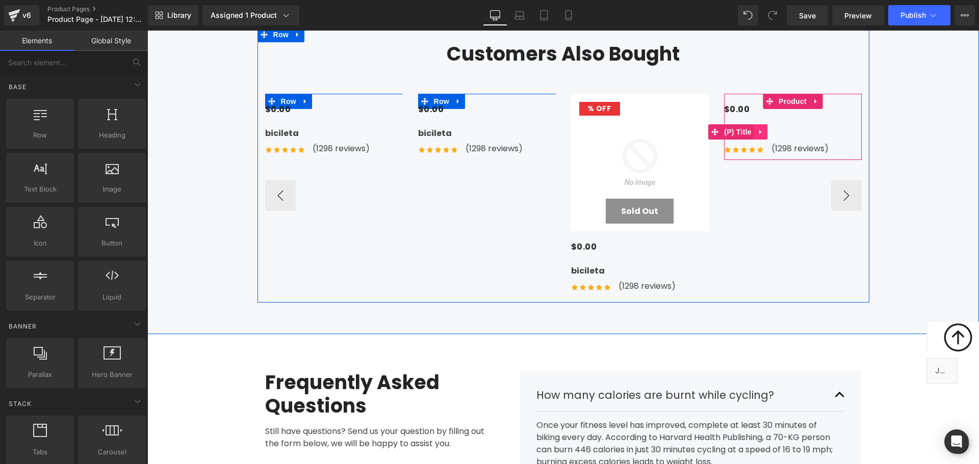
click at [760, 124] on link at bounding box center [760, 131] width 13 height 15
click at [626, 94] on img at bounding box center [640, 163] width 138 height 138
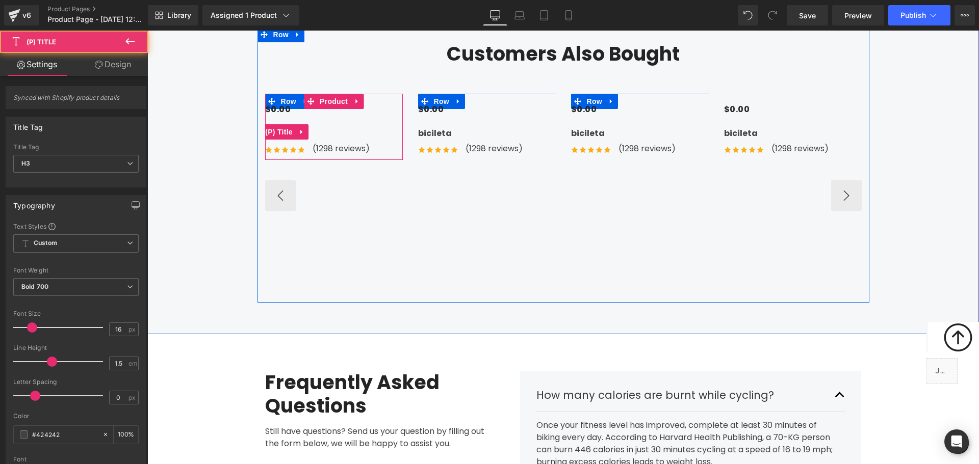
click at [341, 121] on h3 "bicileta" at bounding box center [334, 131] width 138 height 21
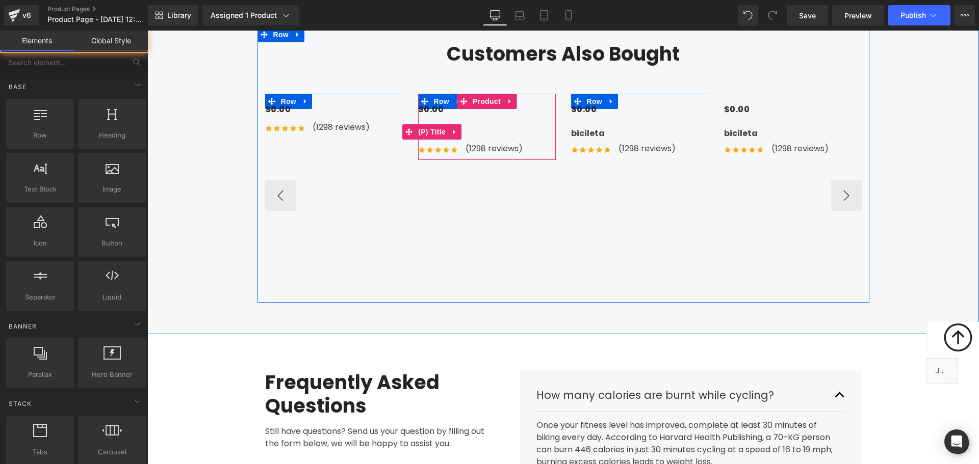
click at [516, 121] on h3 "bicileta" at bounding box center [487, 131] width 138 height 21
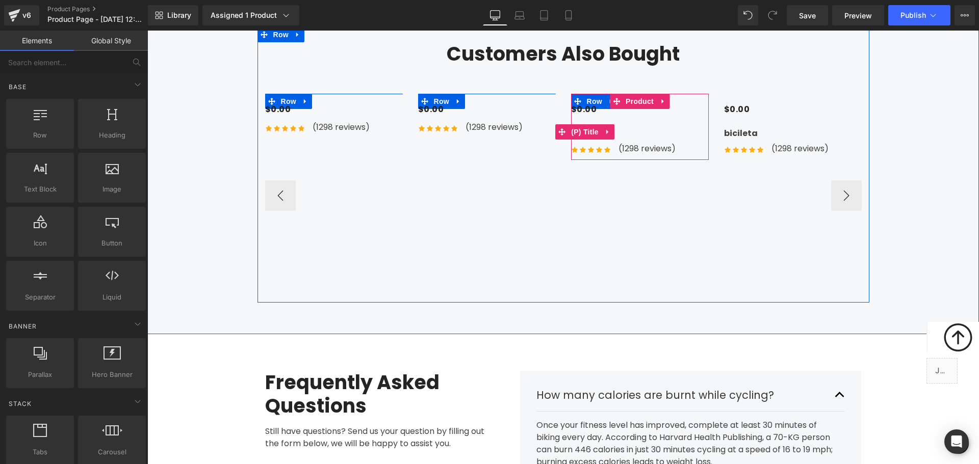
click at [653, 121] on h3 "bicileta" at bounding box center [640, 131] width 138 height 21
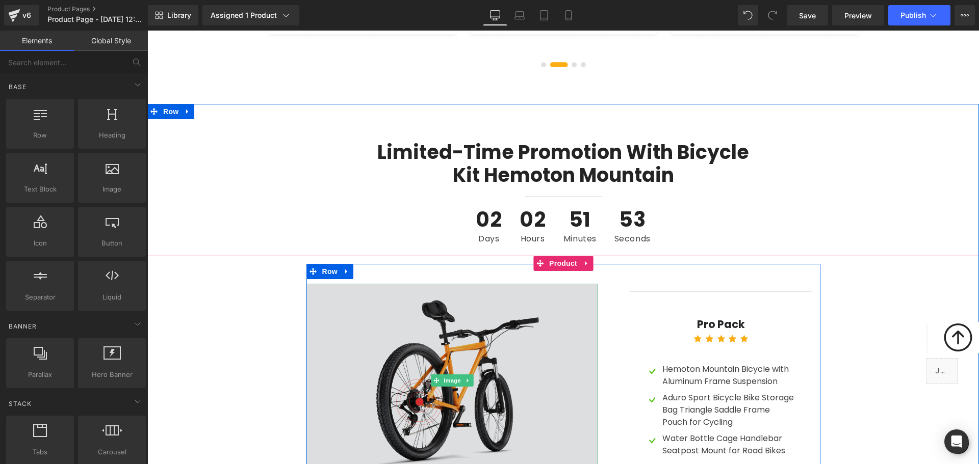
scroll to position [2567, 0]
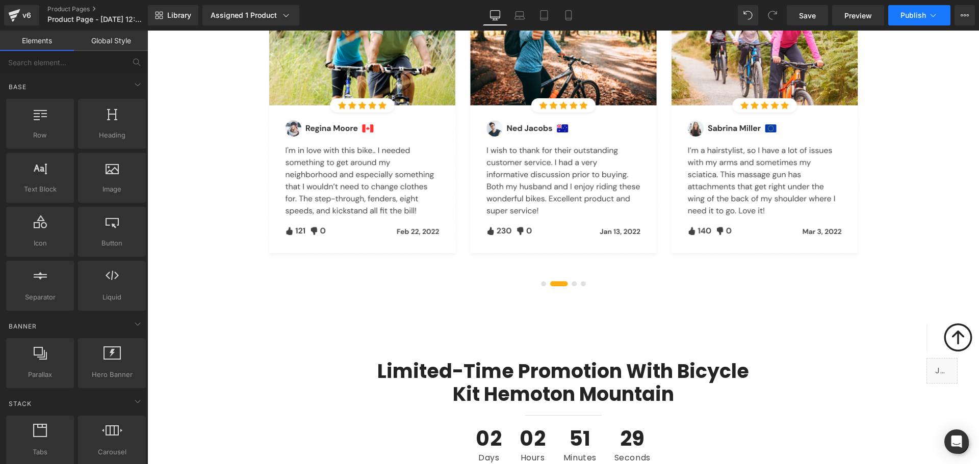
click at [930, 19] on icon at bounding box center [933, 15] width 10 height 10
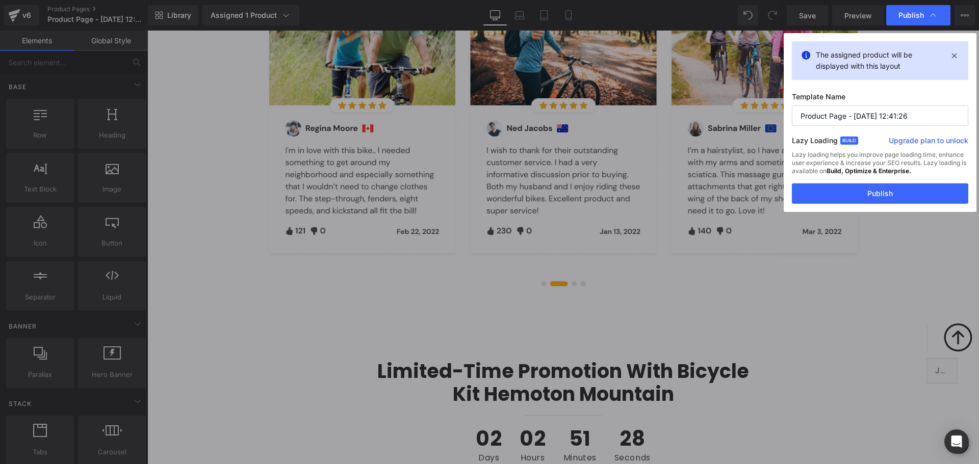
drag, startPoint x: 927, startPoint y: 117, endPoint x: 717, endPoint y: 127, distance: 209.7
click at [717, 127] on div "Publish The assigned product will be displayed with this layout Template Name P…" at bounding box center [489, 232] width 979 height 464
type input "White 1"
click at [913, 199] on button "Publish" at bounding box center [880, 194] width 176 height 20
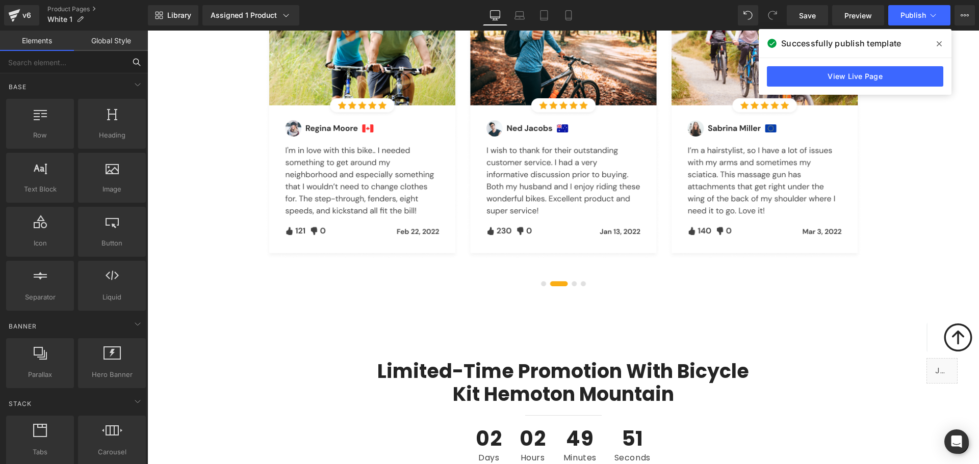
click at [90, 63] on input "text" at bounding box center [62, 62] width 125 height 22
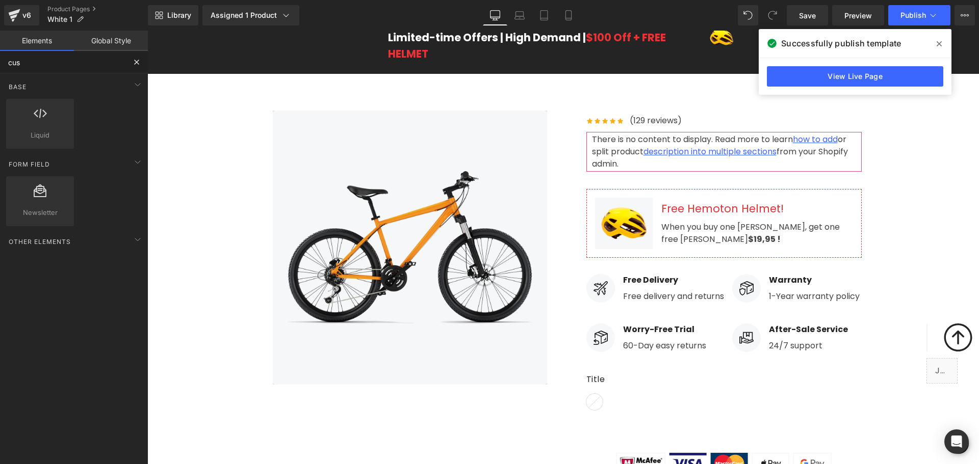
scroll to position [0, 0]
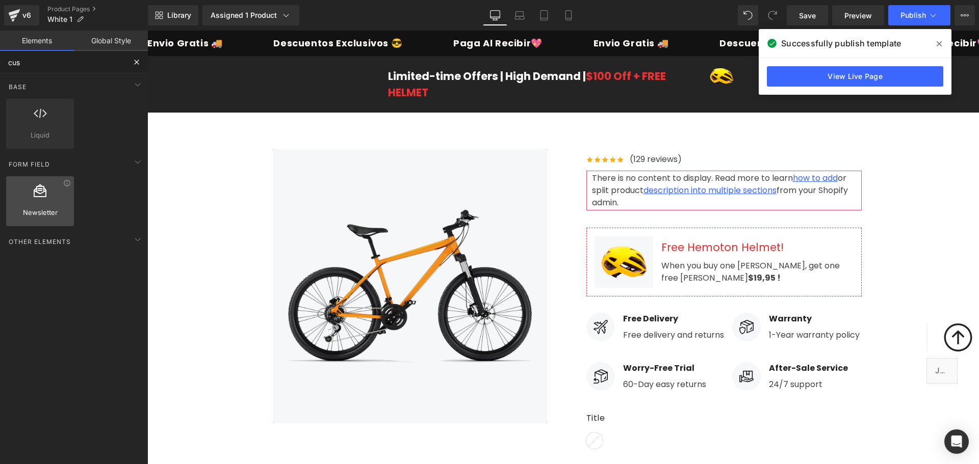
type input "cus"
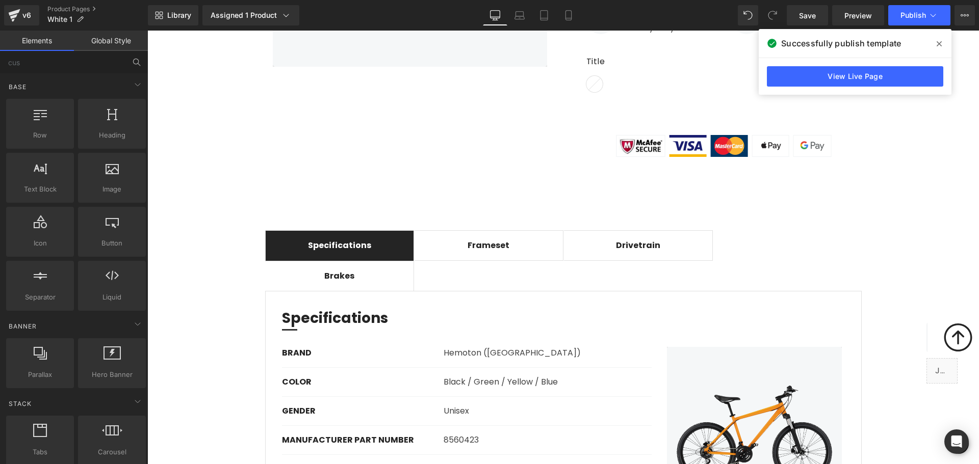
click at [127, 39] on link "Global Style" at bounding box center [111, 41] width 74 height 20
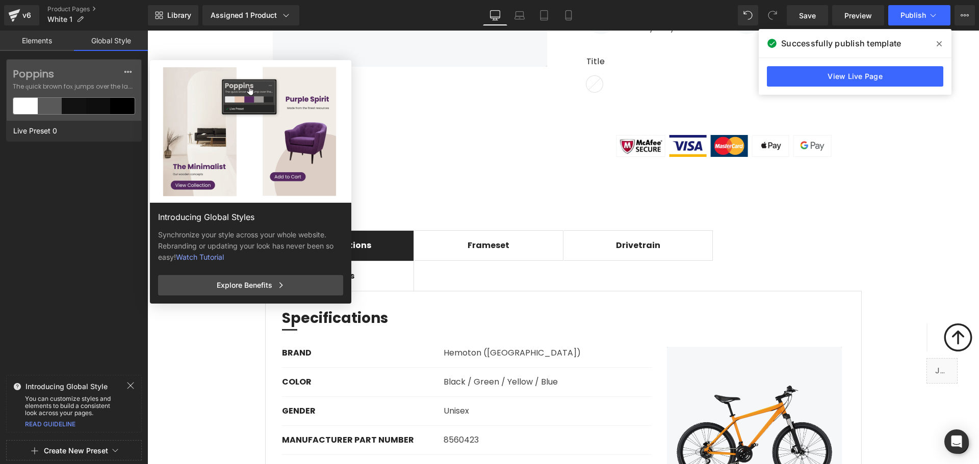
click at [54, 43] on link "Elements" at bounding box center [37, 41] width 74 height 20
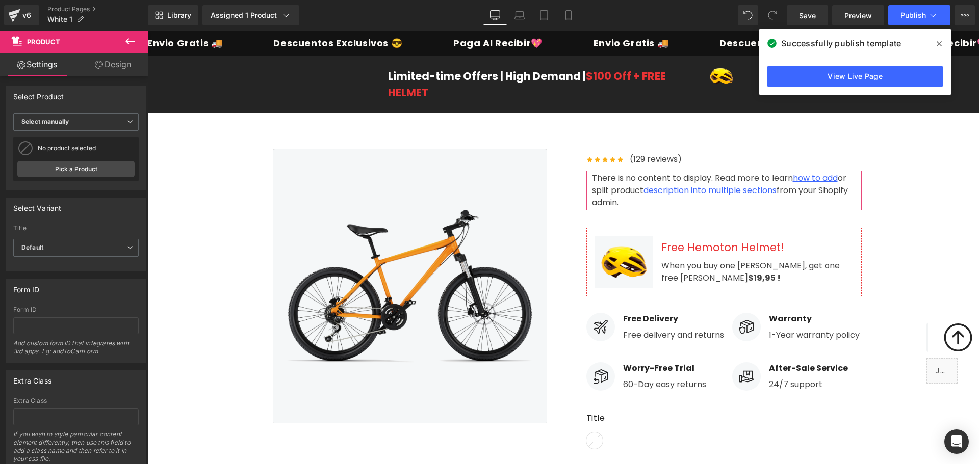
click at [131, 41] on icon at bounding box center [129, 41] width 9 height 6
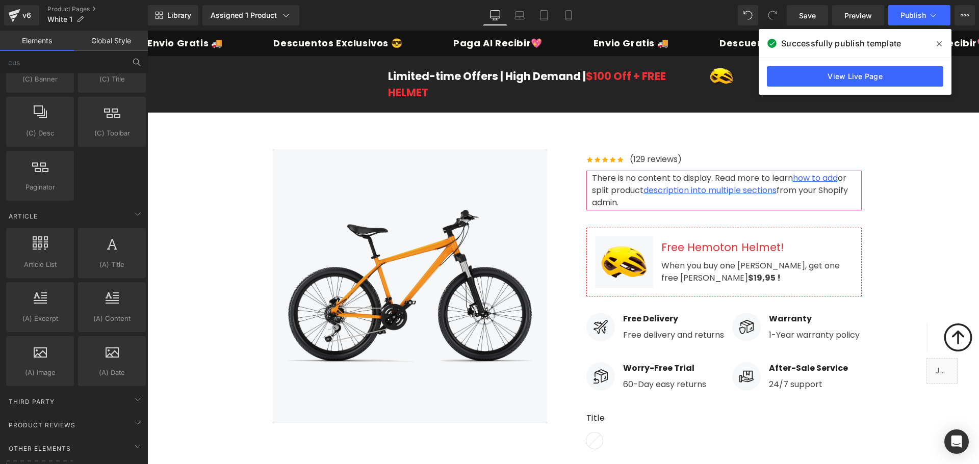
scroll to position [1857, 0]
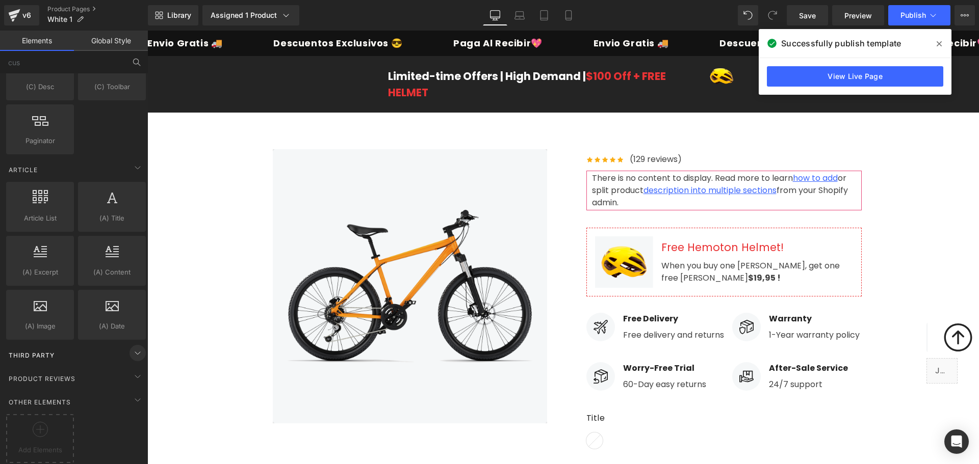
click at [129, 345] on span at bounding box center [137, 353] width 16 height 16
click at [71, 71] on input "cus" at bounding box center [62, 62] width 125 height 22
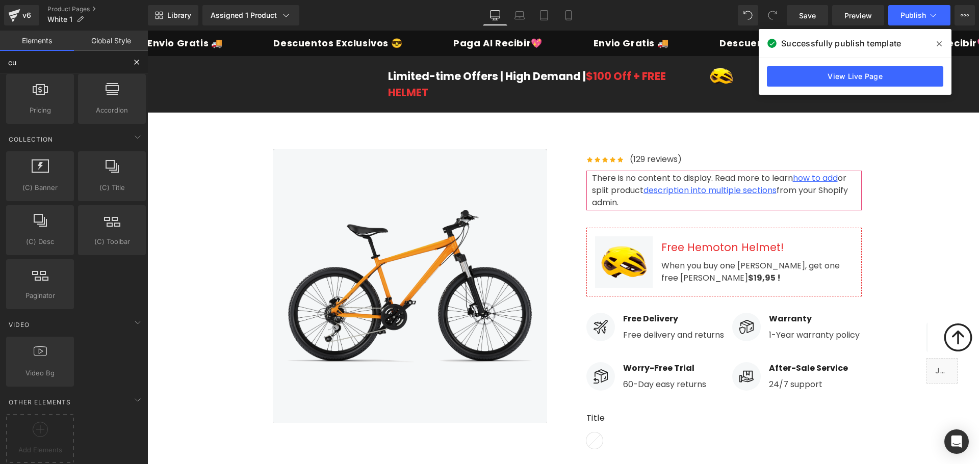
type input "cus"
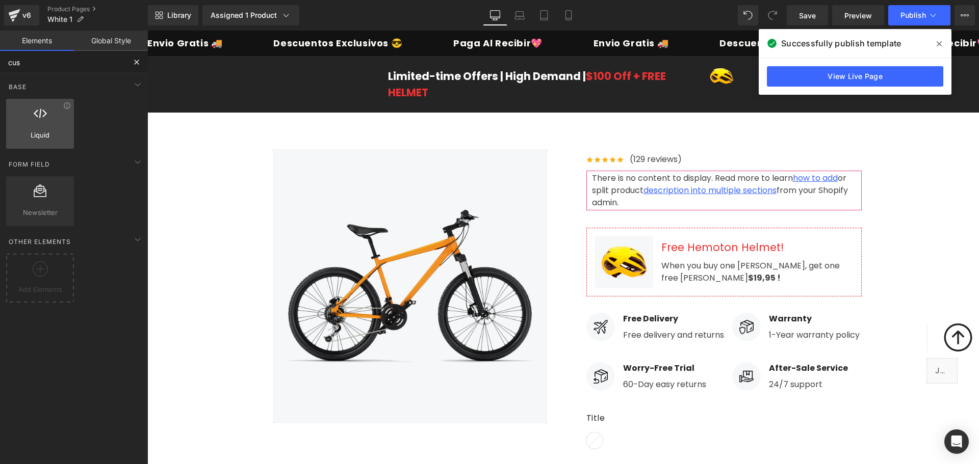
click at [47, 103] on div "Liquid liquid, custom code, html, javascript, css, reviews, apps, applications,…" at bounding box center [40, 124] width 68 height 50
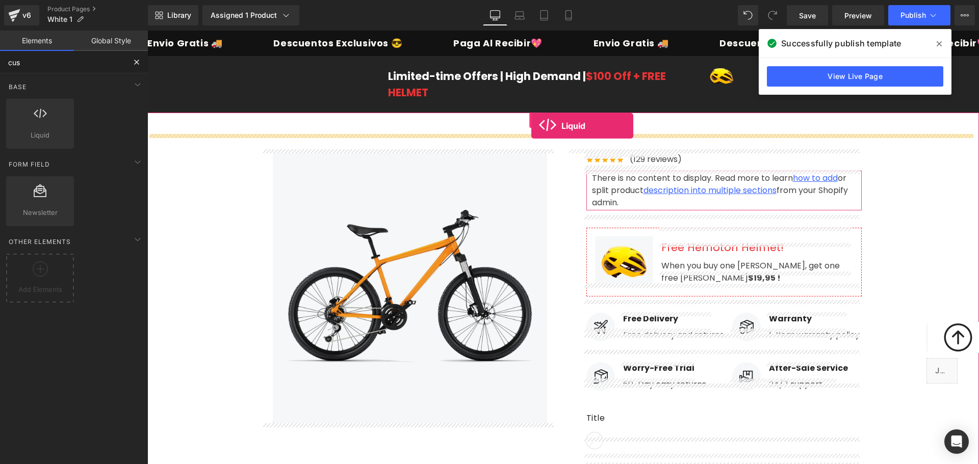
drag, startPoint x: 188, startPoint y: 161, endPoint x: 531, endPoint y: 126, distance: 344.9
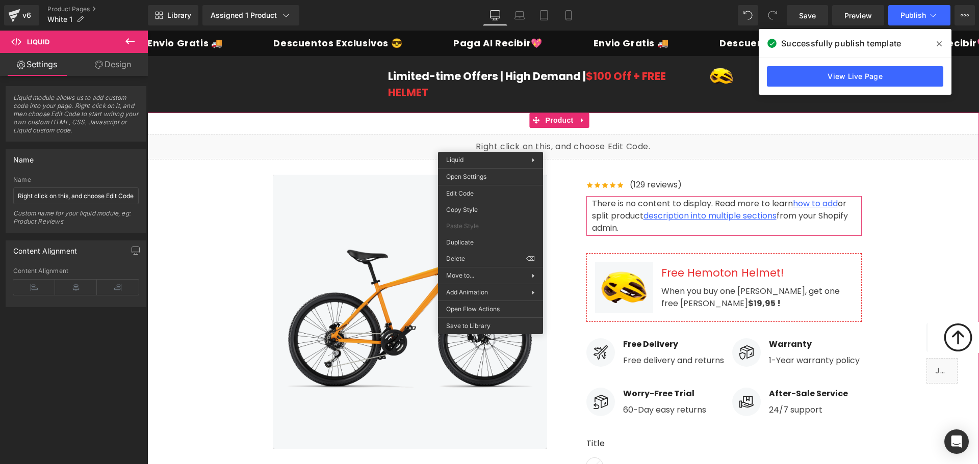
click at [660, 148] on div "Liquid" at bounding box center [562, 146] width 831 height 25
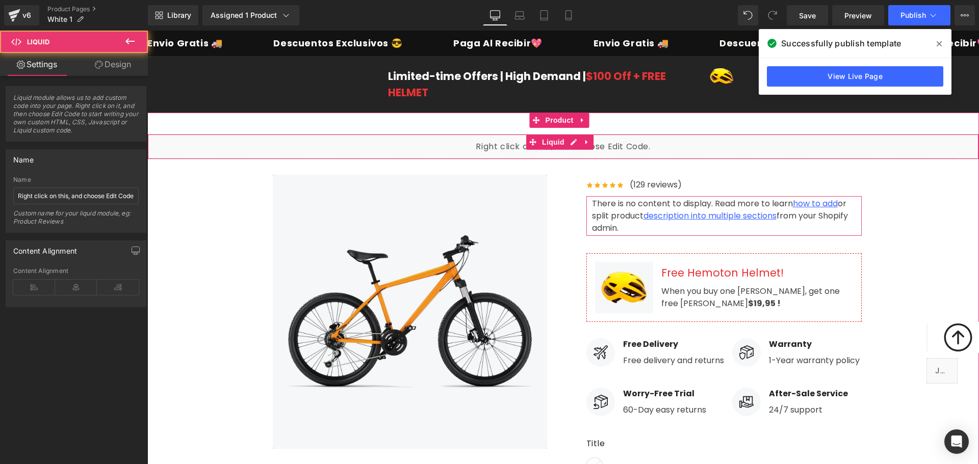
click at [660, 148] on div "Liquid" at bounding box center [562, 146] width 831 height 25
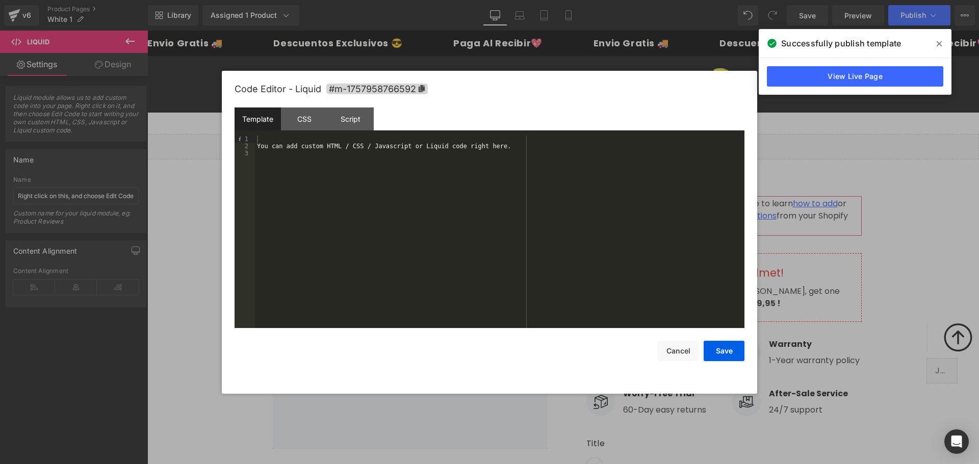
drag, startPoint x: 422, startPoint y: 119, endPoint x: 365, endPoint y: 201, distance: 99.4
click at [365, 201] on div "You can add custom HTML / CSS / Javascript or Liquid code right here." at bounding box center [499, 239] width 489 height 207
click at [360, 174] on div "You can add custom HTML / CSS / Javascript or Liquid code right here." at bounding box center [499, 239] width 489 height 207
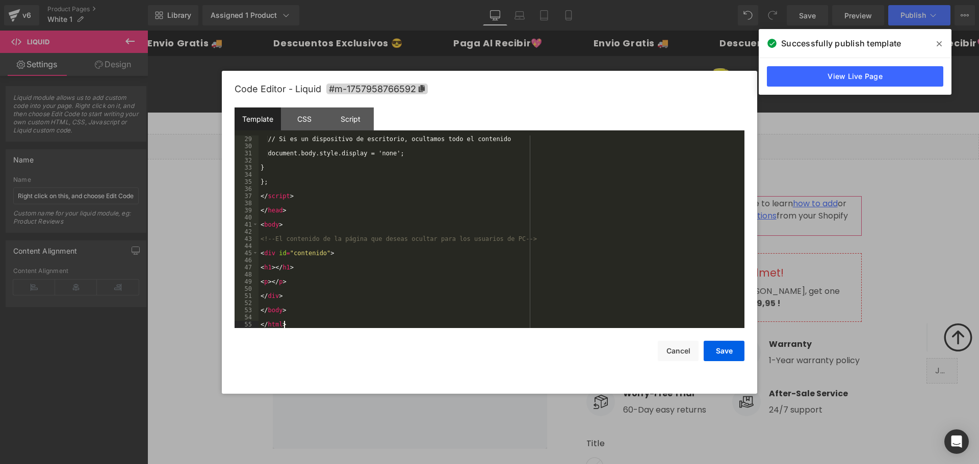
scroll to position [200, 0]
click at [719, 355] on button "Save" at bounding box center [723, 351] width 41 height 20
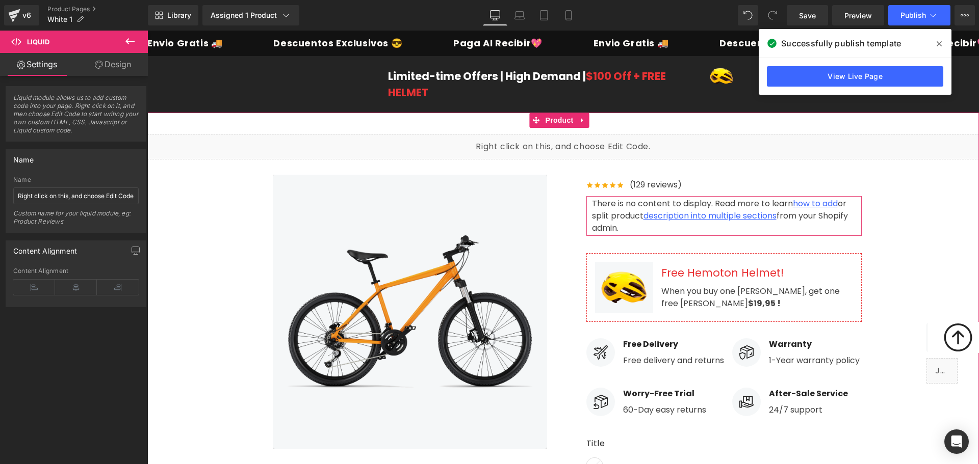
click at [616, 145] on div "Liquid" at bounding box center [562, 146] width 831 height 25
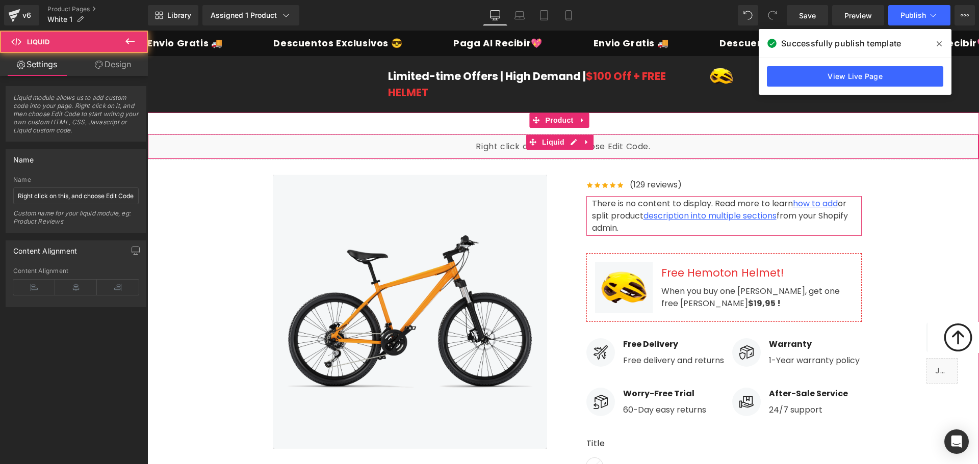
click at [616, 145] on div "Liquid" at bounding box center [562, 146] width 831 height 25
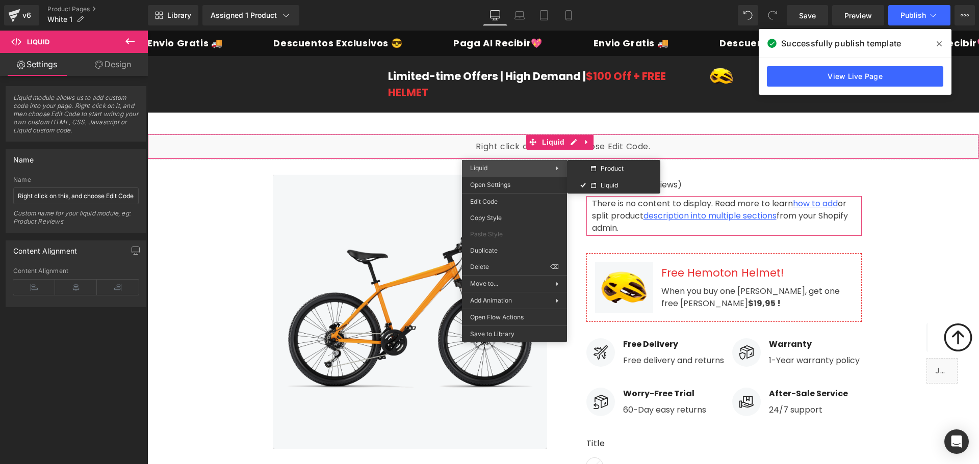
click at [506, 165] on span "Liquid" at bounding box center [513, 168] width 86 height 9
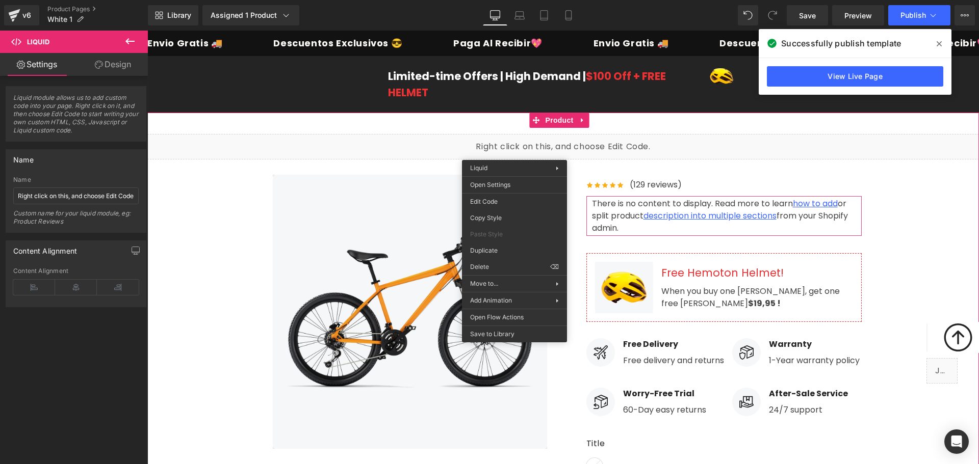
click at [556, 142] on div "Liquid" at bounding box center [562, 146] width 831 height 25
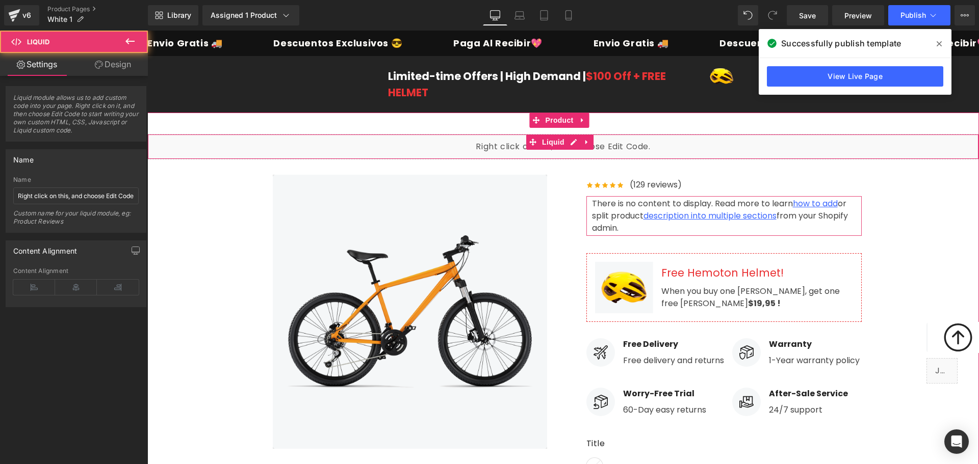
click at [626, 150] on div "Liquid" at bounding box center [562, 146] width 831 height 25
click at [627, 152] on div "Liquid" at bounding box center [562, 146] width 831 height 25
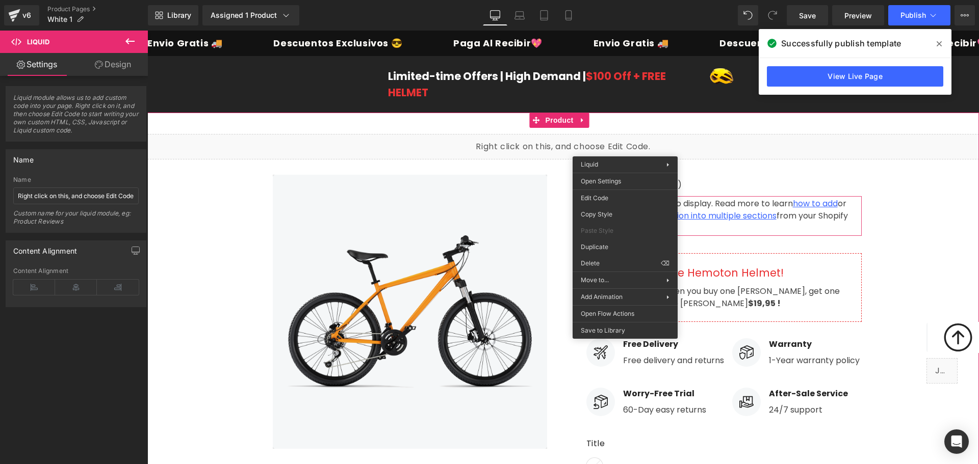
click at [494, 151] on div "Liquid" at bounding box center [562, 146] width 831 height 25
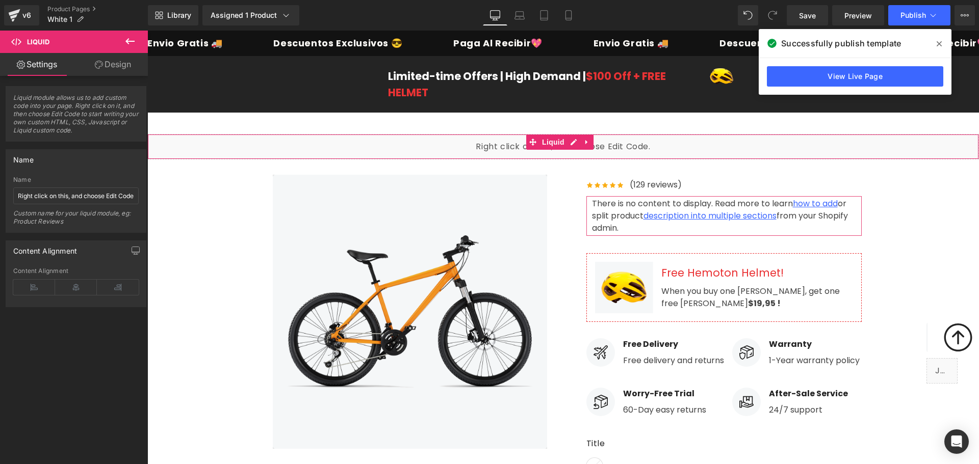
click at [103, 64] on link "Design" at bounding box center [113, 64] width 74 height 23
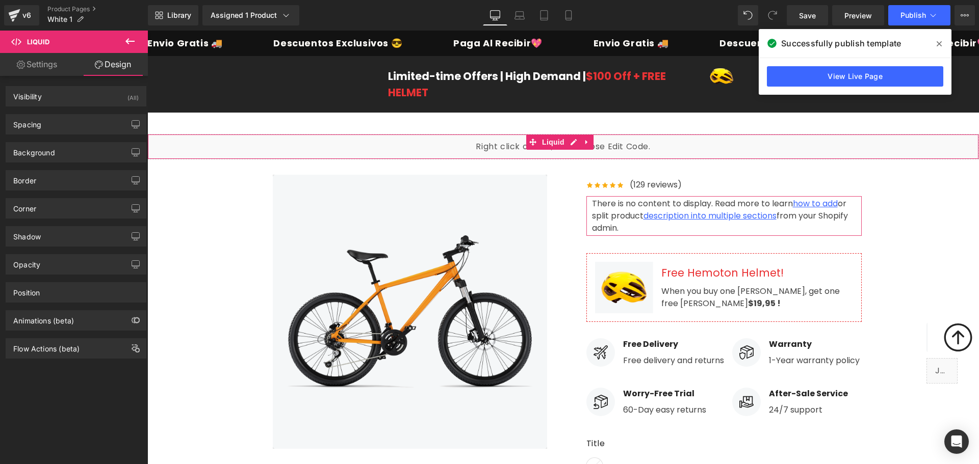
click at [28, 72] on link "Settings" at bounding box center [37, 64] width 74 height 23
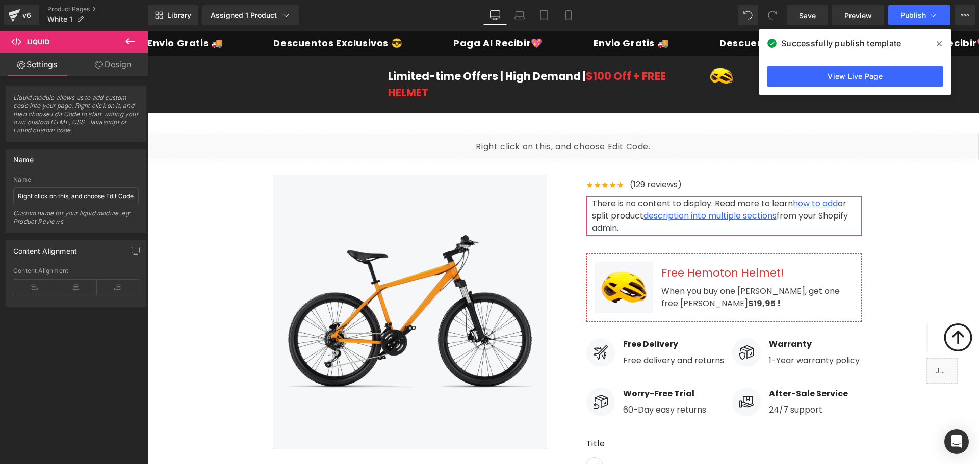
click at [132, 38] on icon at bounding box center [130, 41] width 12 height 12
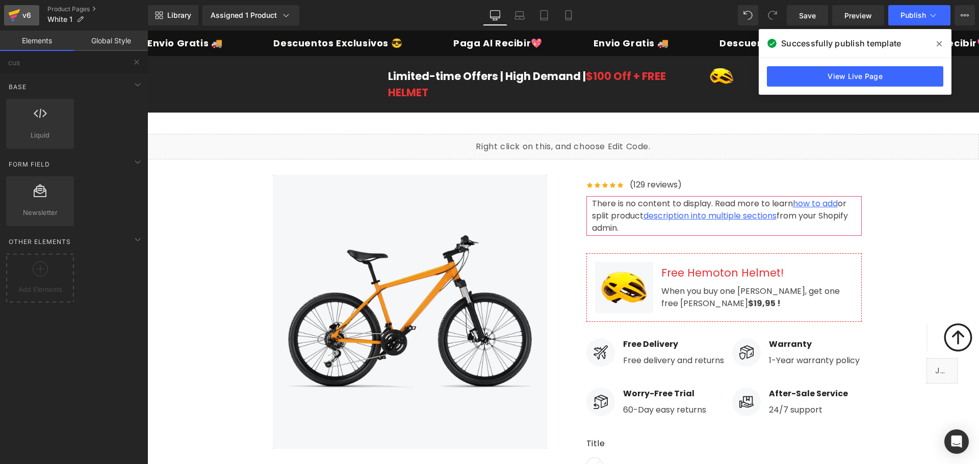
click at [24, 17] on div "v6" at bounding box center [26, 15] width 13 height 13
click at [968, 12] on icon at bounding box center [964, 15] width 8 height 8
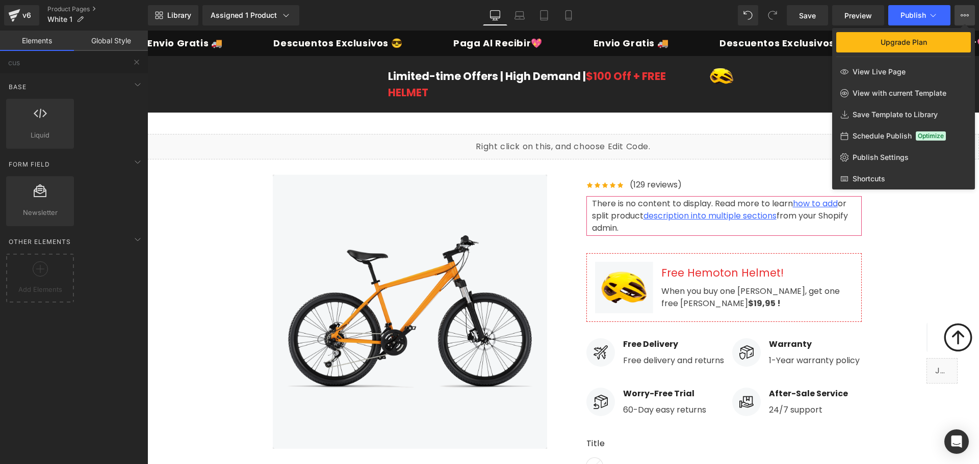
click at [762, 104] on div at bounding box center [562, 248] width 831 height 434
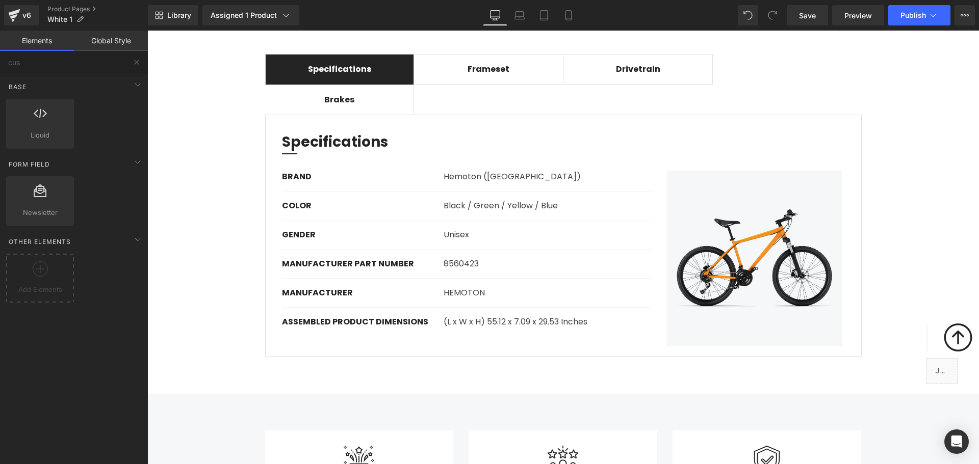
scroll to position [561, 0]
